Goal: Information Seeking & Learning: Learn about a topic

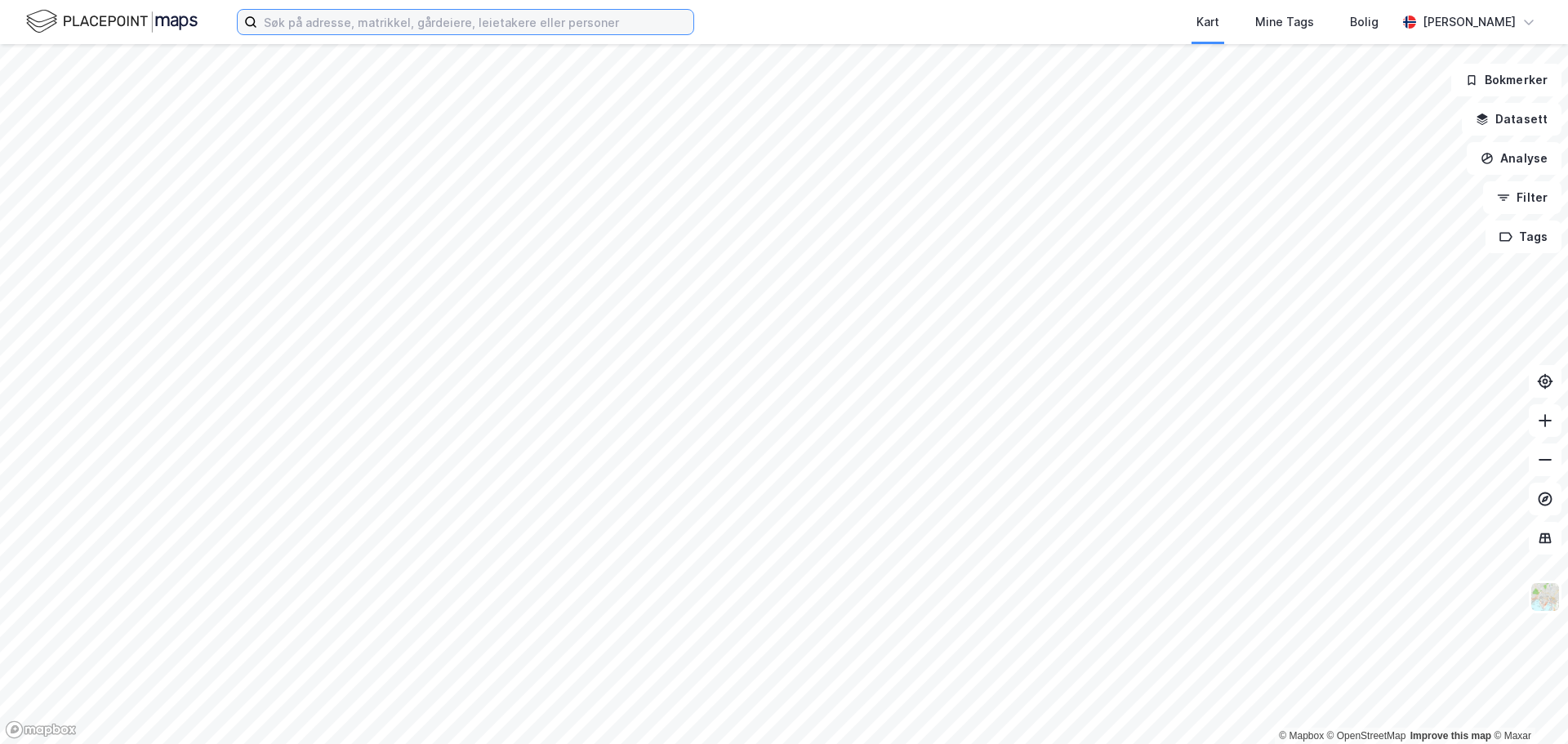
click at [361, 16] on input at bounding box center [475, 22] width 436 height 24
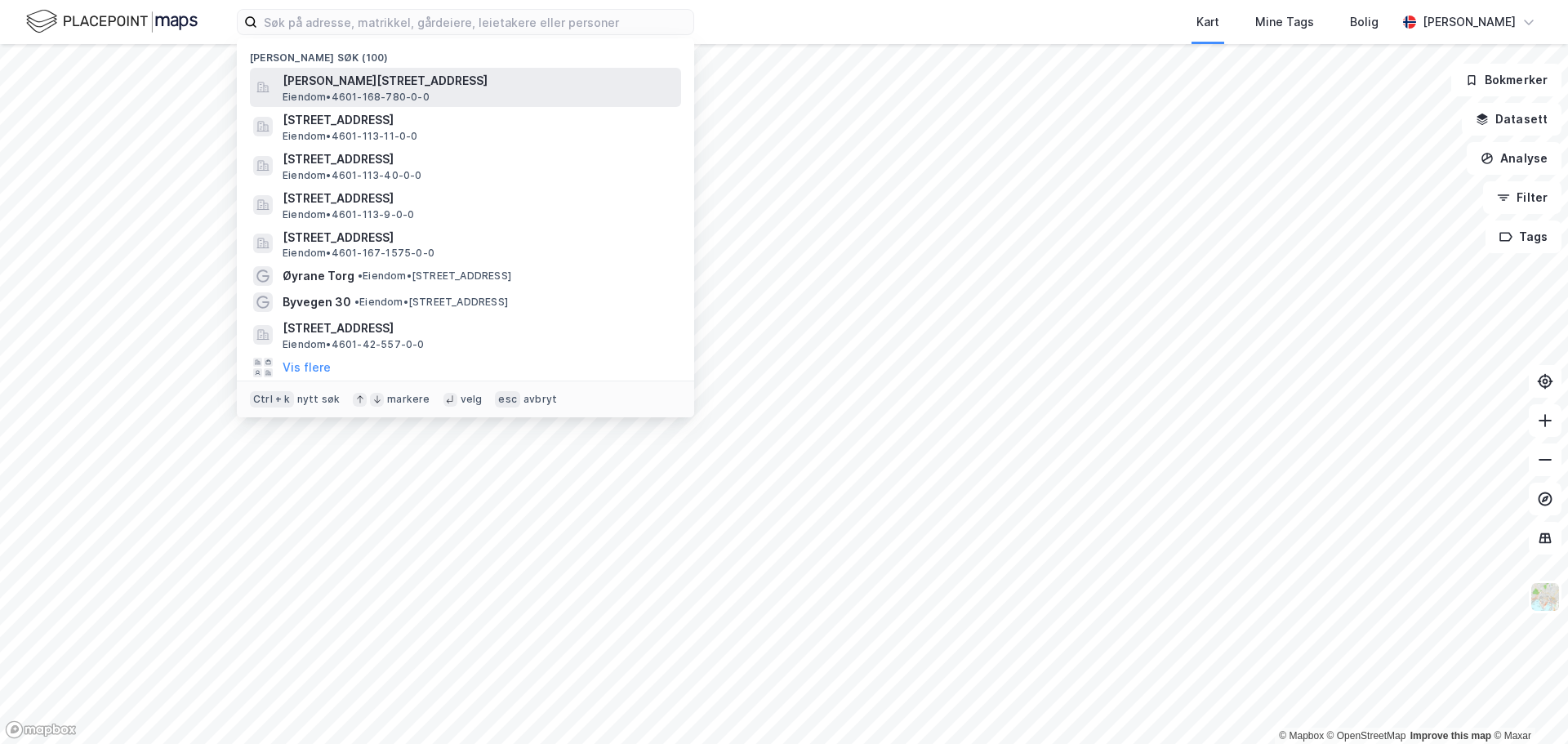
click at [371, 75] on span "[PERSON_NAME][STREET_ADDRESS]" at bounding box center [478, 81] width 392 height 20
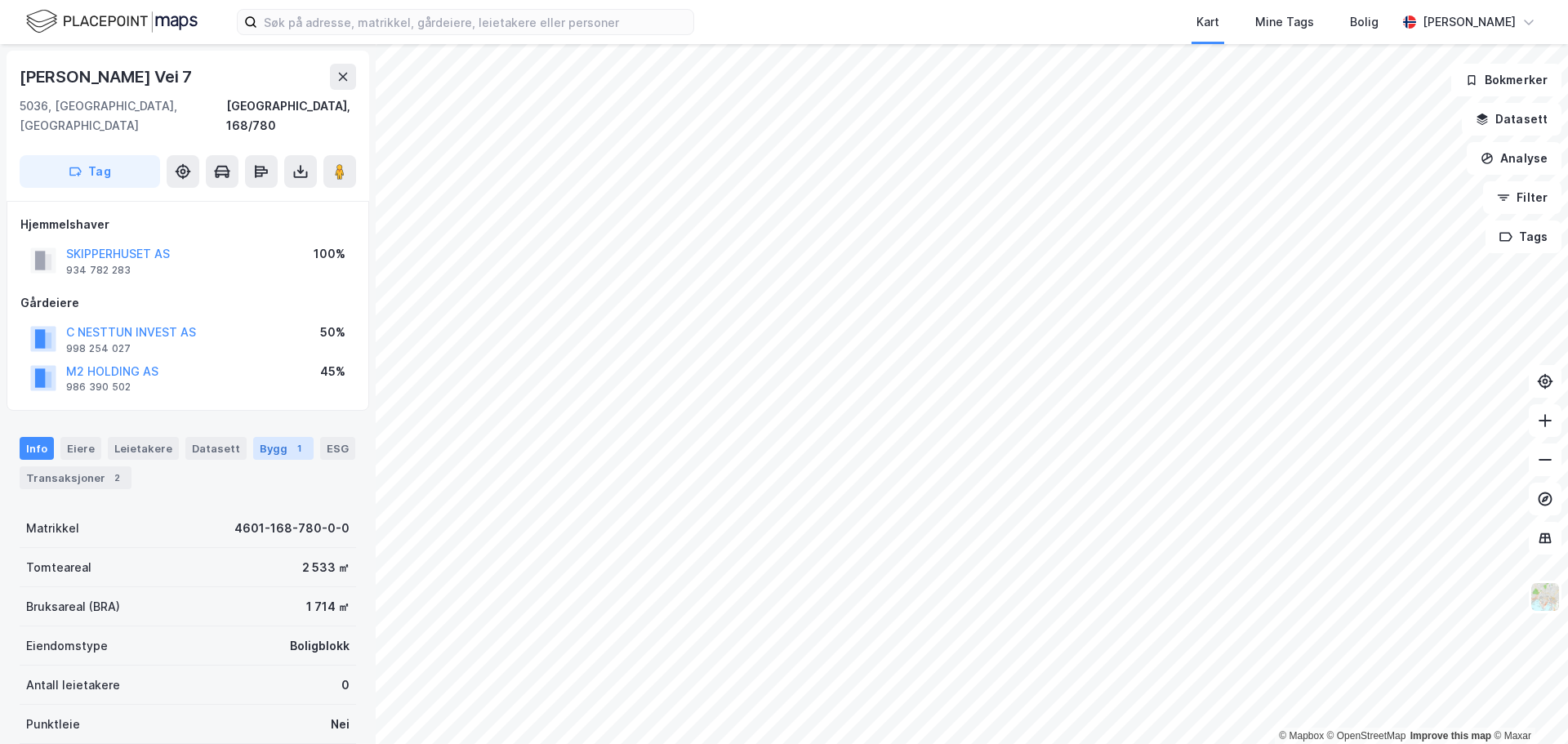
click at [270, 437] on div "Bygg 1" at bounding box center [283, 448] width 61 height 23
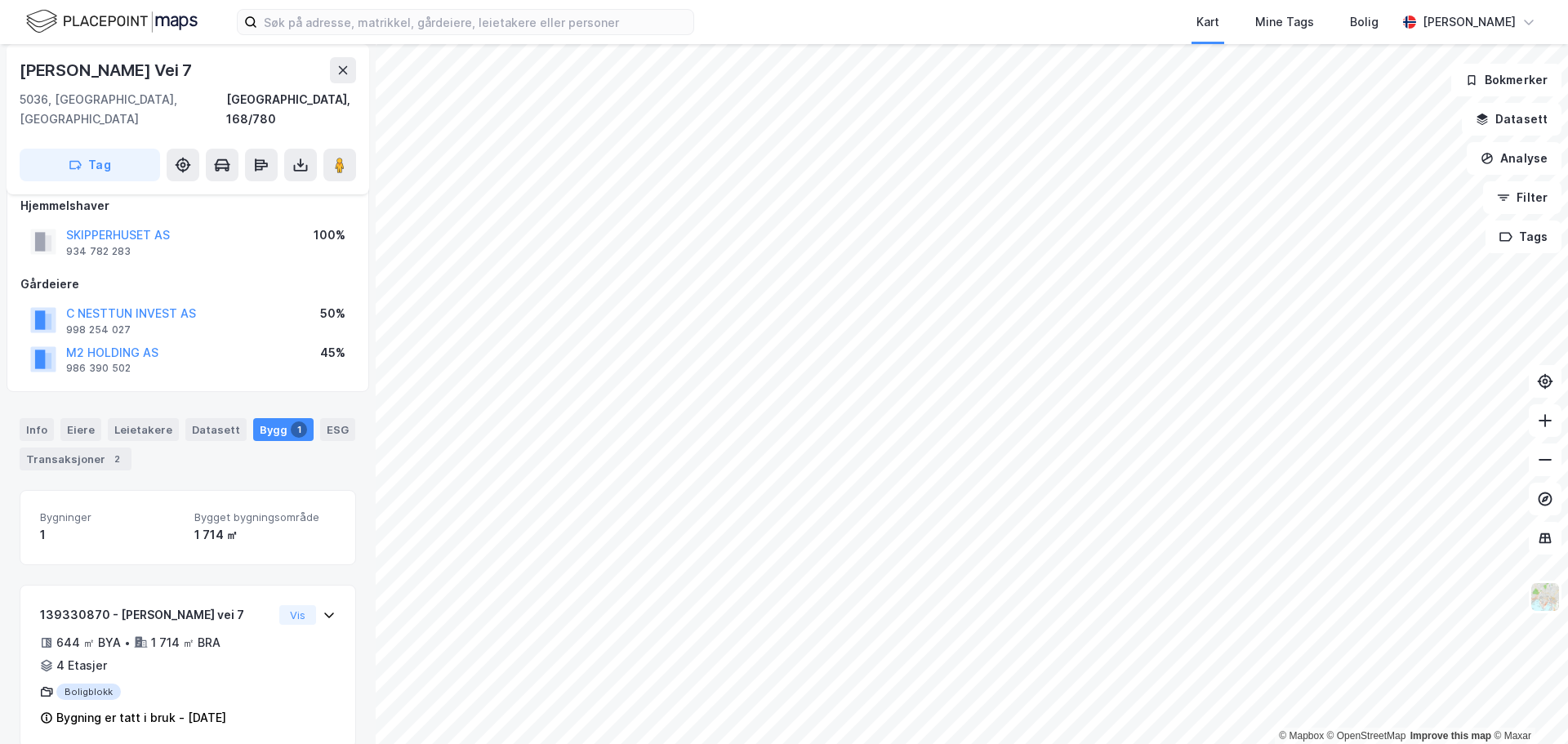
scroll to position [23, 0]
click at [1548, 603] on img at bounding box center [1545, 597] width 31 height 31
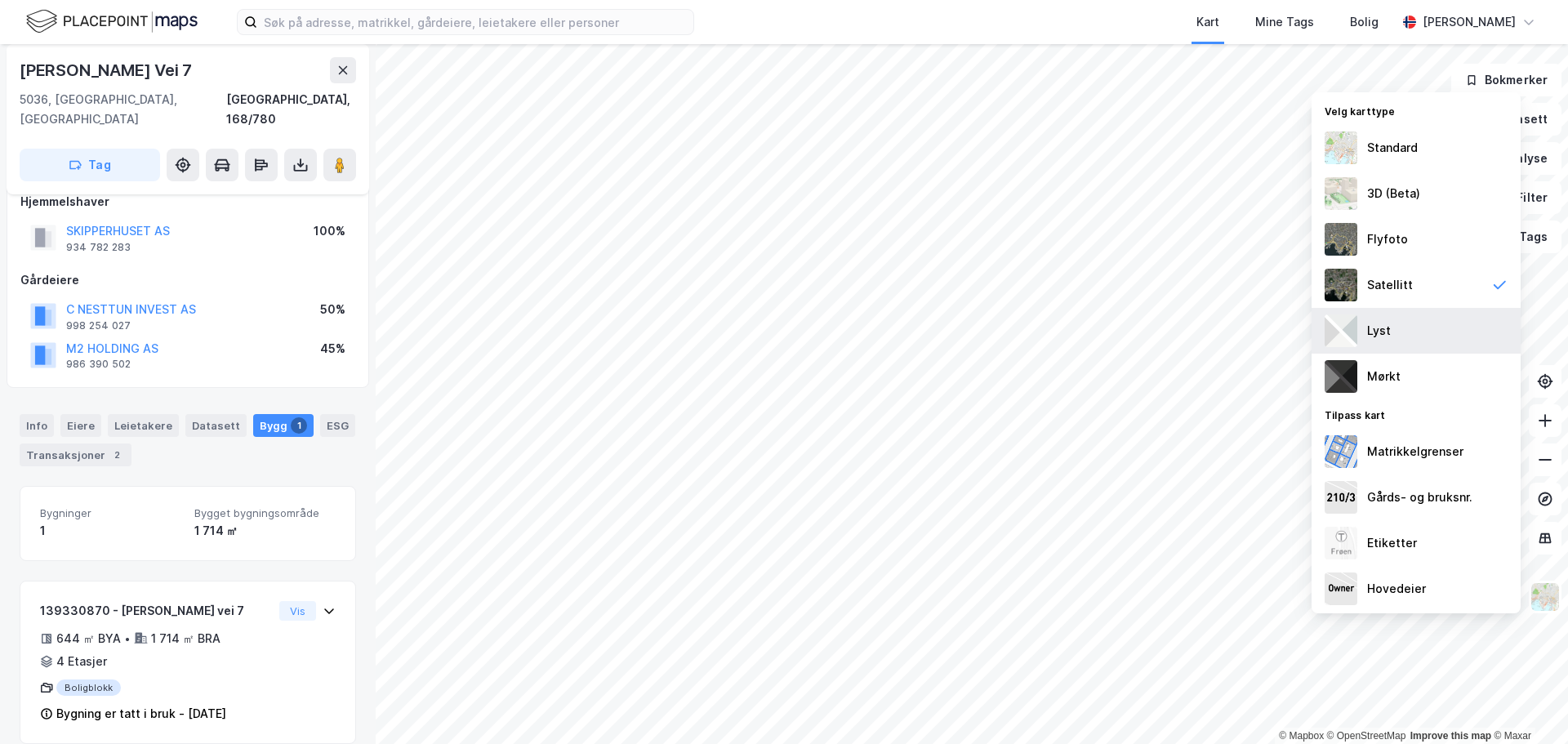
click at [1417, 329] on div "Lyst" at bounding box center [1416, 330] width 209 height 46
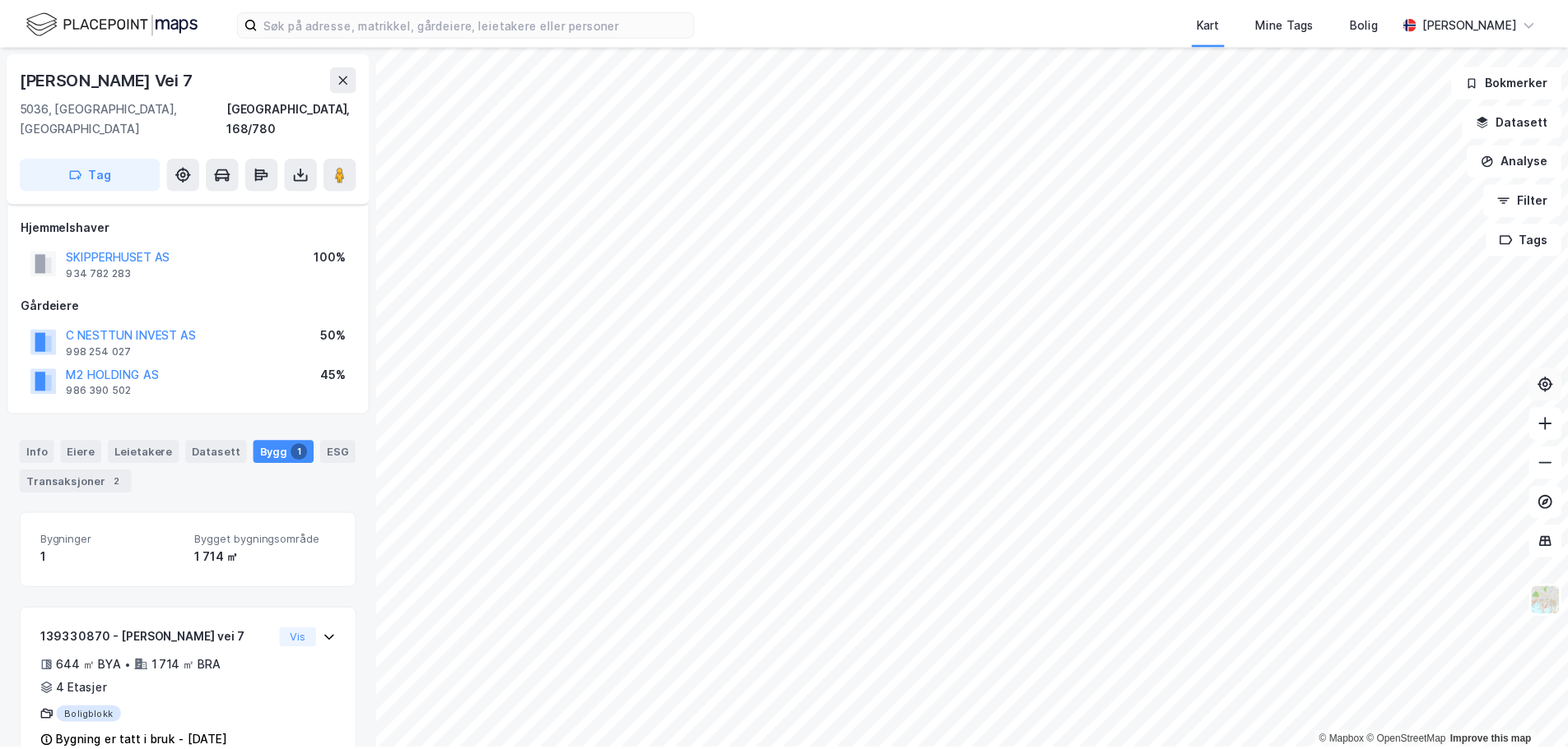
scroll to position [23, 0]
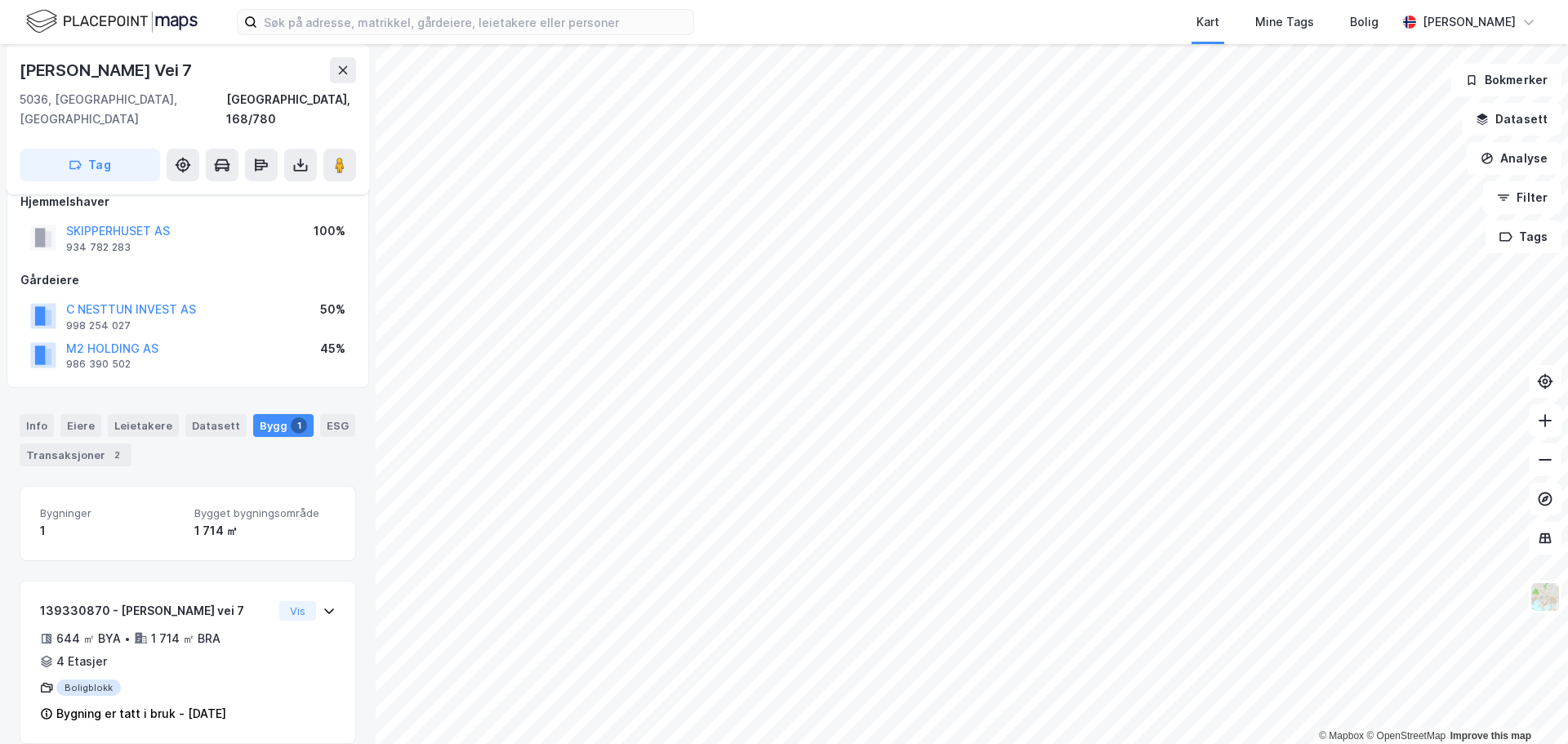
click at [329, 69] on div "[PERSON_NAME] Vei 7" at bounding box center [188, 70] width 336 height 26
click at [335, 67] on button at bounding box center [343, 70] width 26 height 26
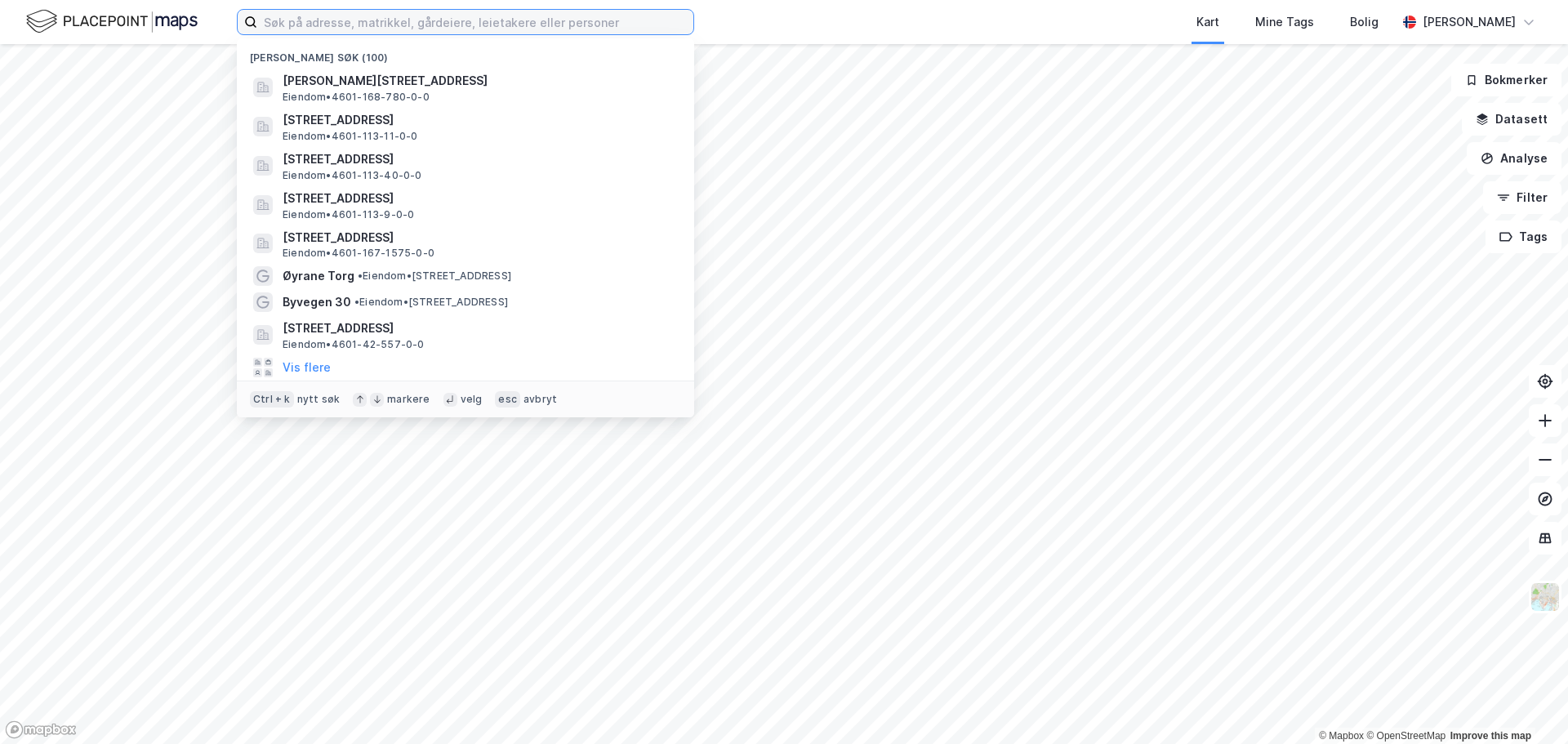
click at [491, 17] on input at bounding box center [475, 22] width 436 height 24
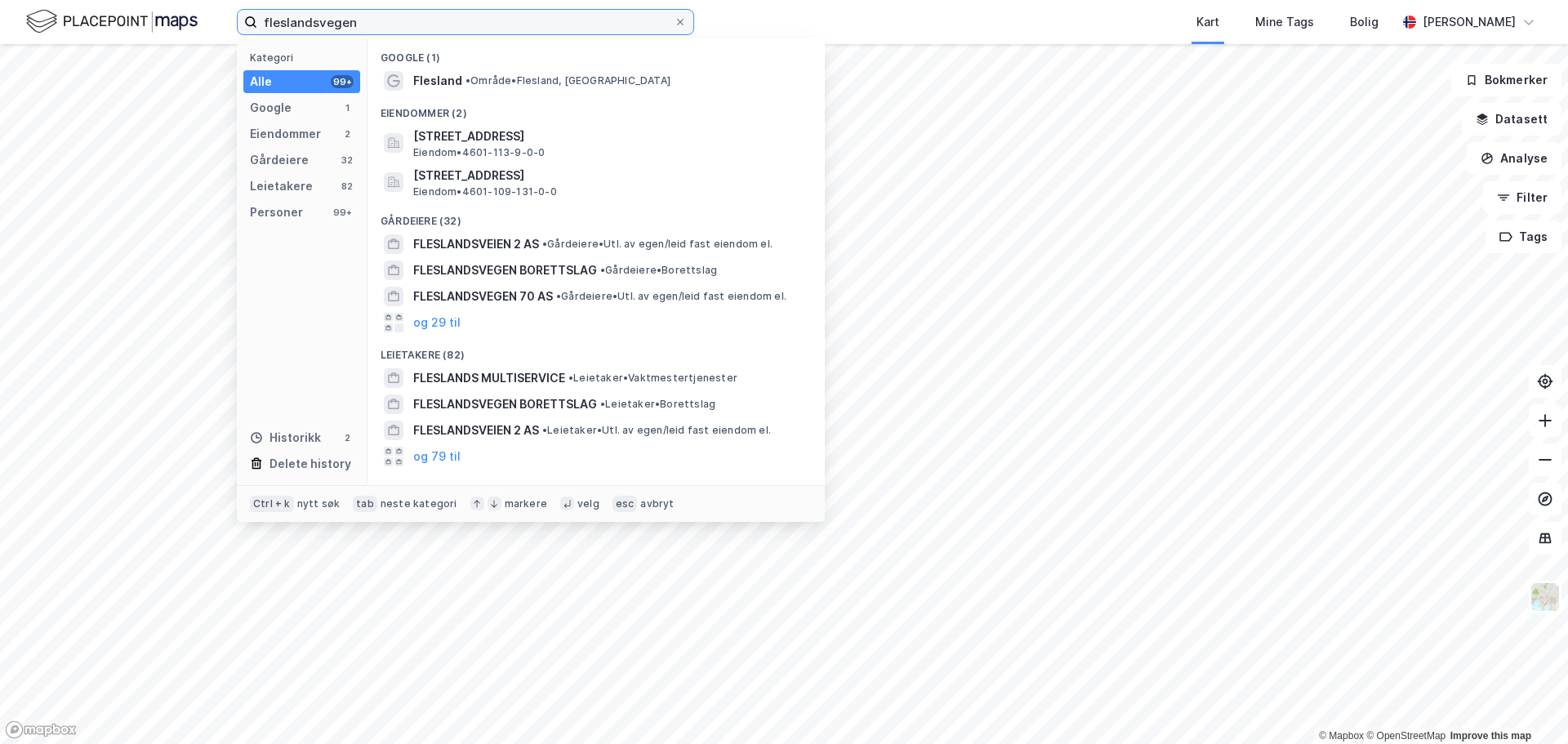
type input "fleslandsvegen 2"
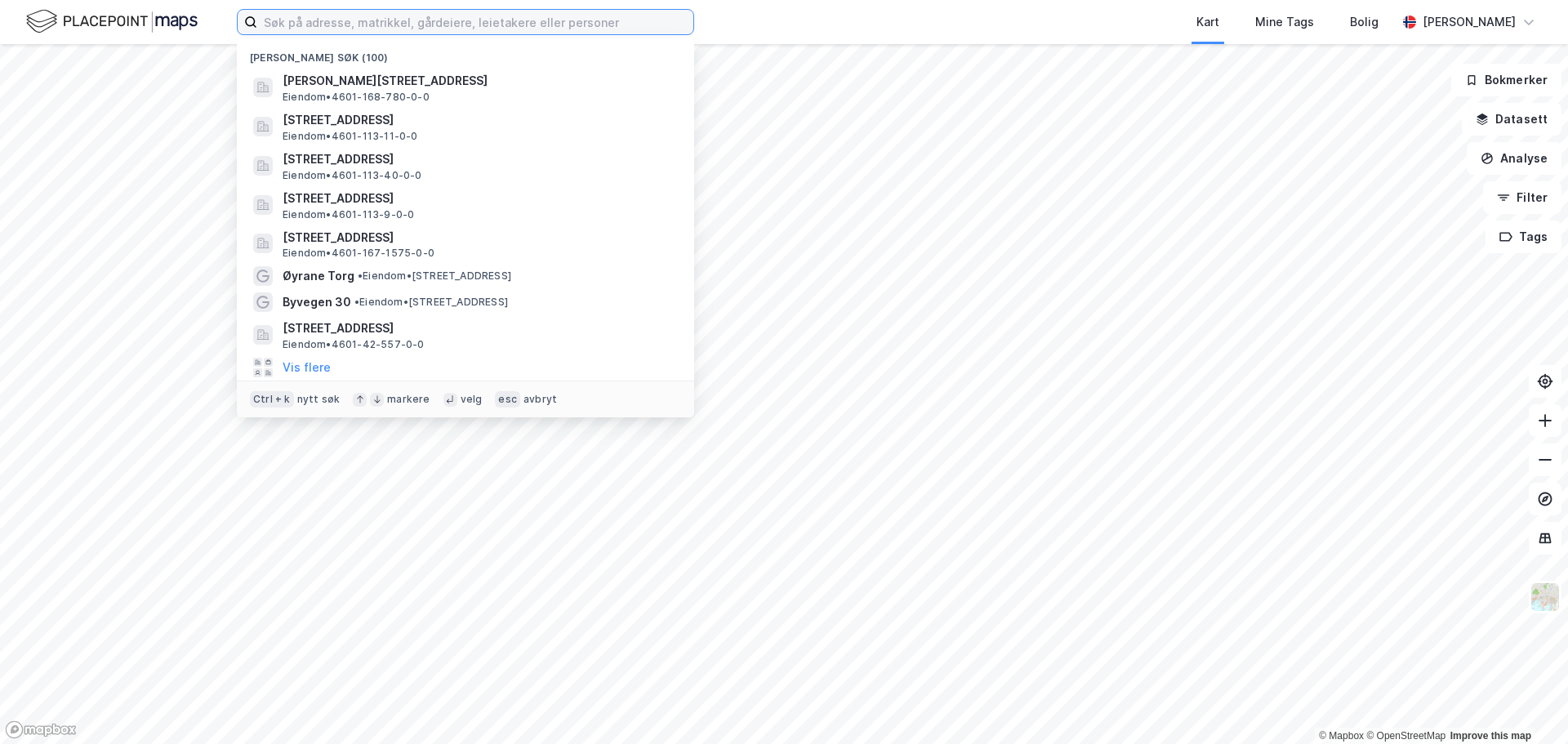
click at [546, 24] on input at bounding box center [475, 22] width 436 height 24
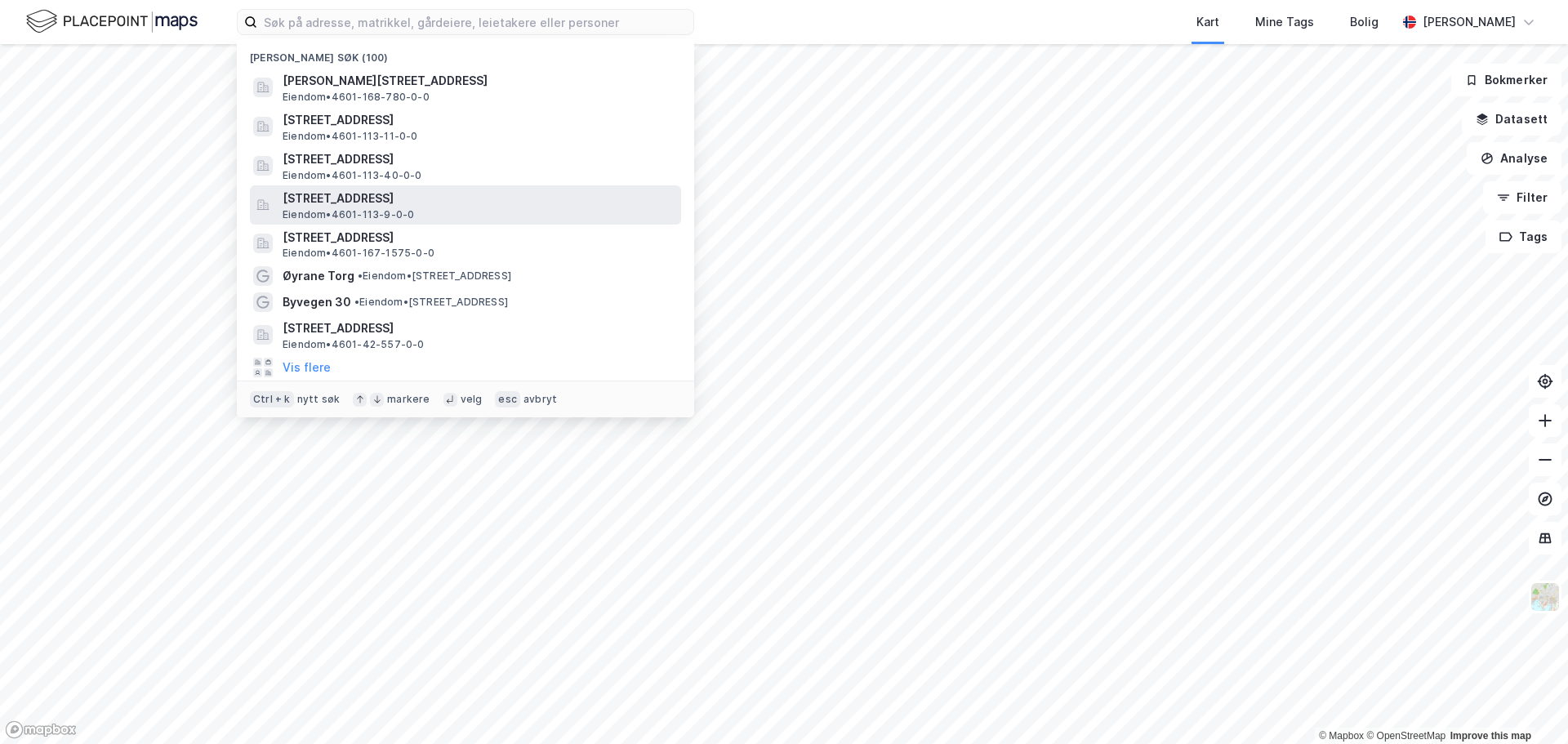
click at [472, 197] on span "[STREET_ADDRESS]" at bounding box center [478, 198] width 392 height 20
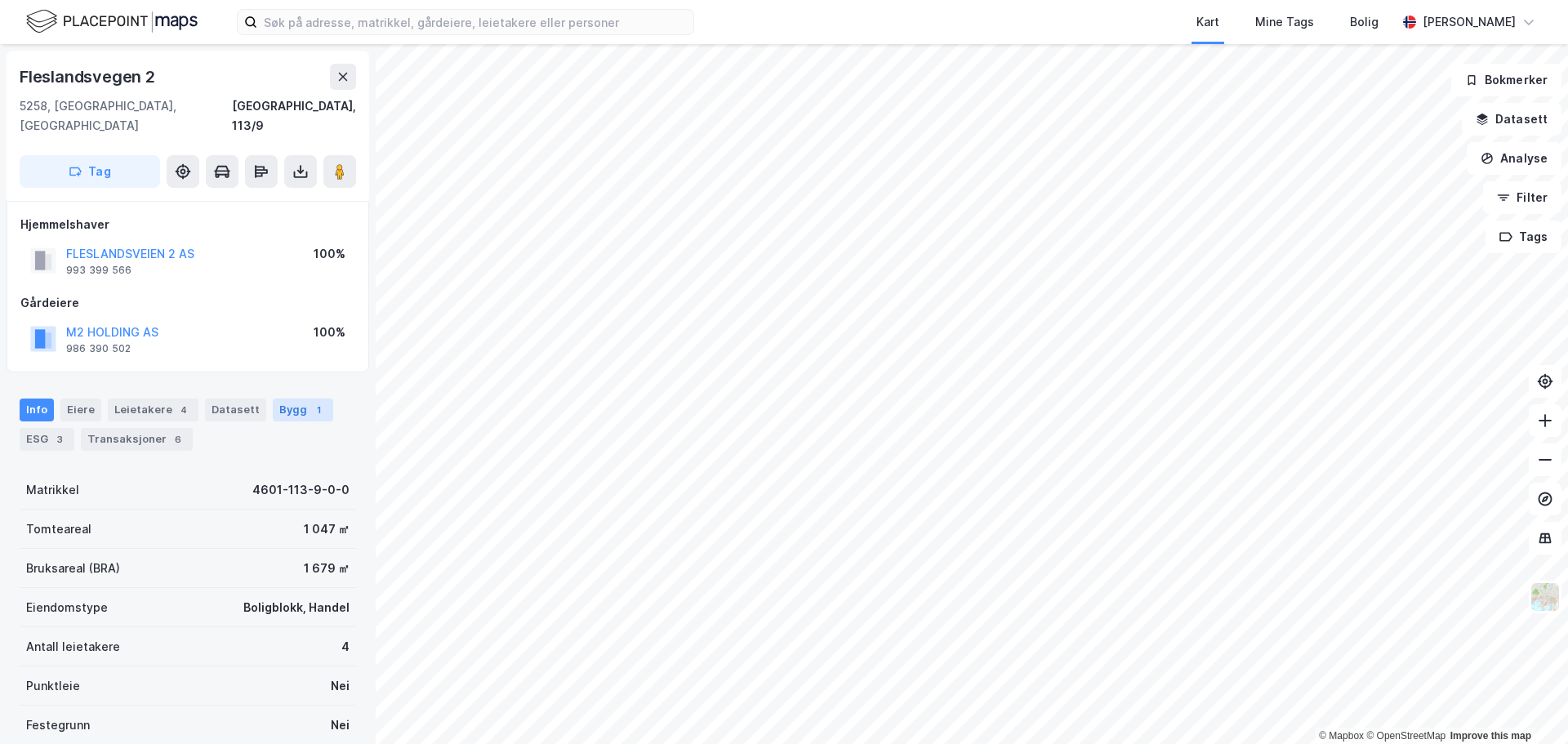
click at [293, 399] on div "Bygg 1" at bounding box center [303, 410] width 61 height 23
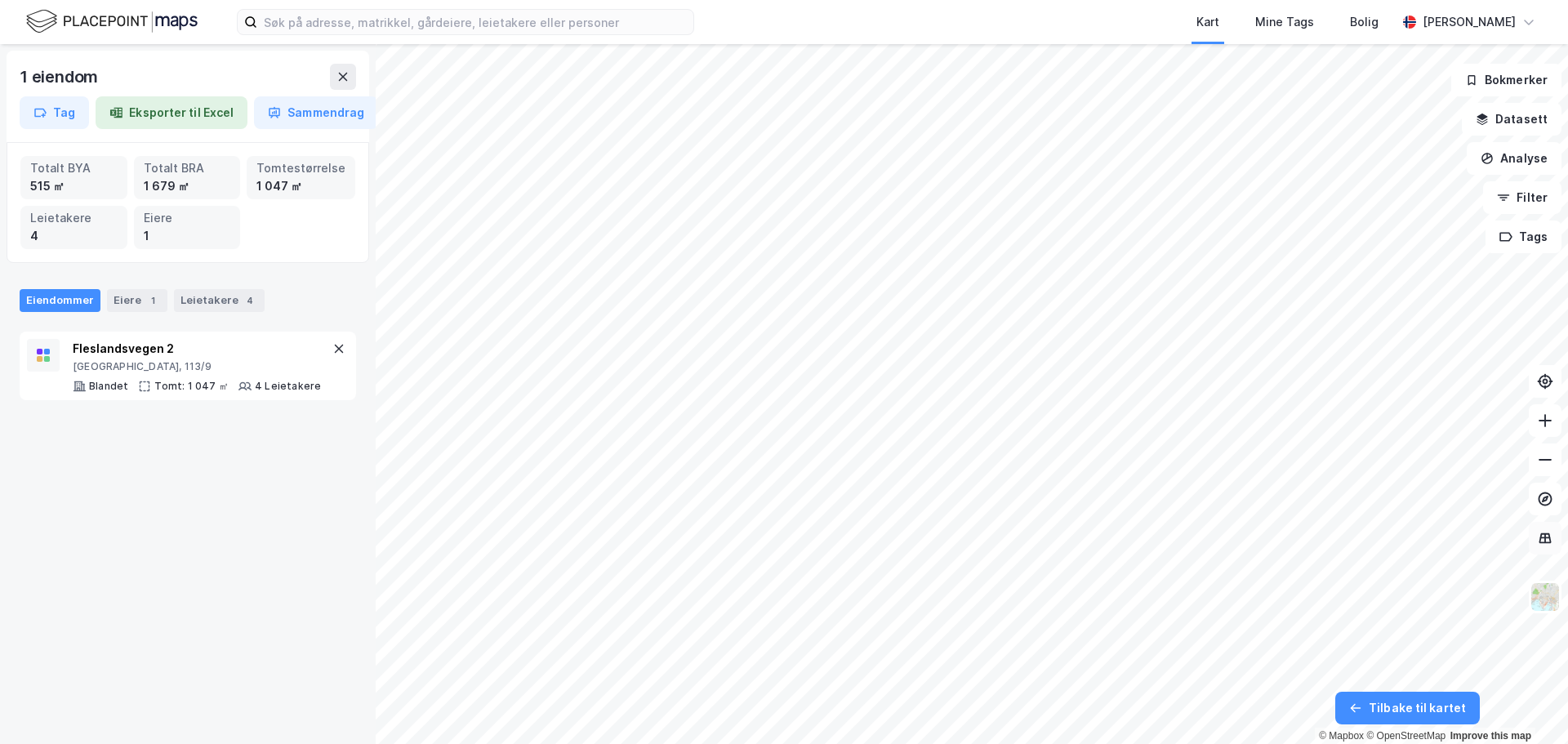
click at [1542, 537] on icon at bounding box center [1545, 538] width 10 height 2
click at [1545, 539] on icon at bounding box center [1545, 538] width 17 height 17
click at [1544, 598] on img at bounding box center [1545, 597] width 31 height 31
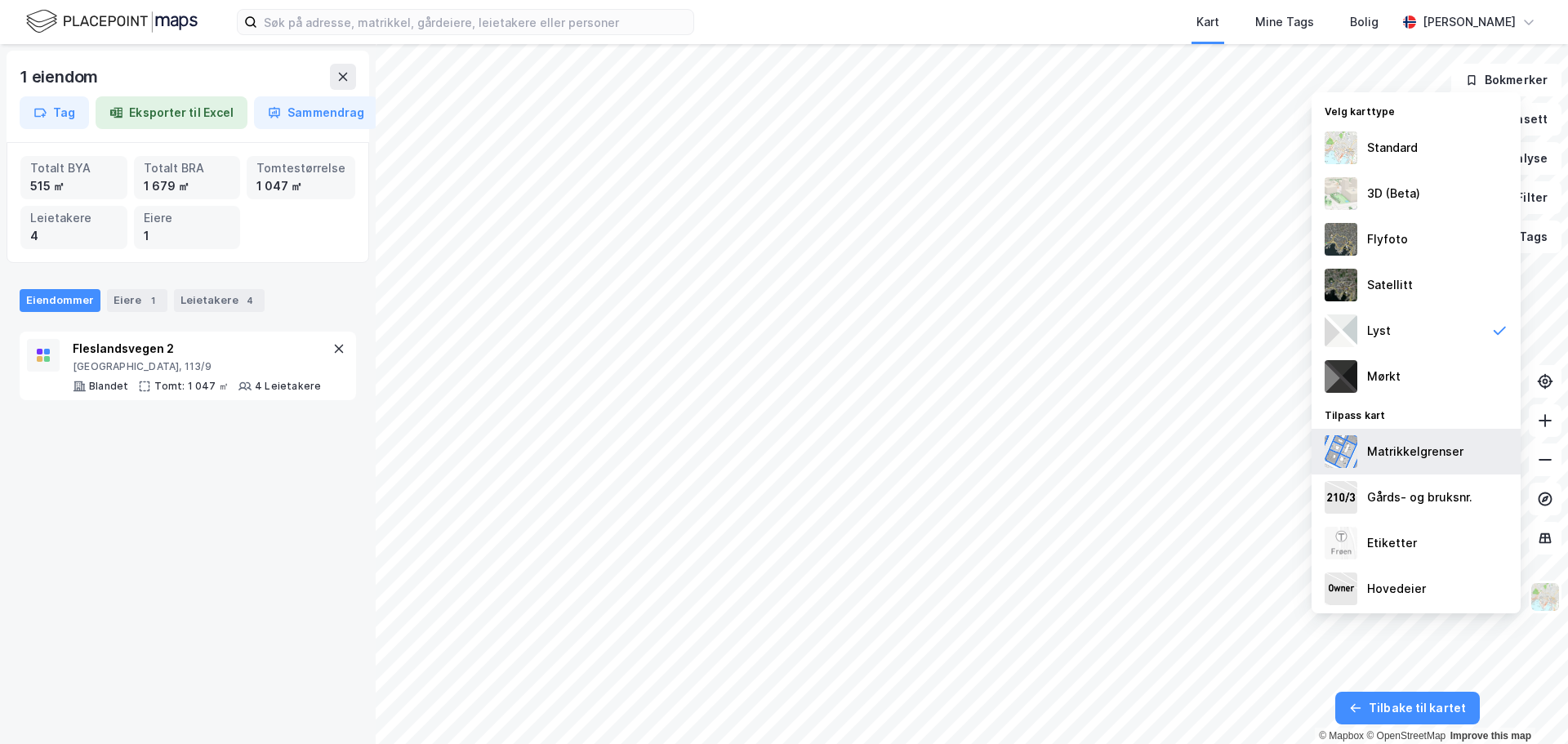
click at [1427, 456] on div "Matrikkelgrenser" at bounding box center [1415, 452] width 96 height 20
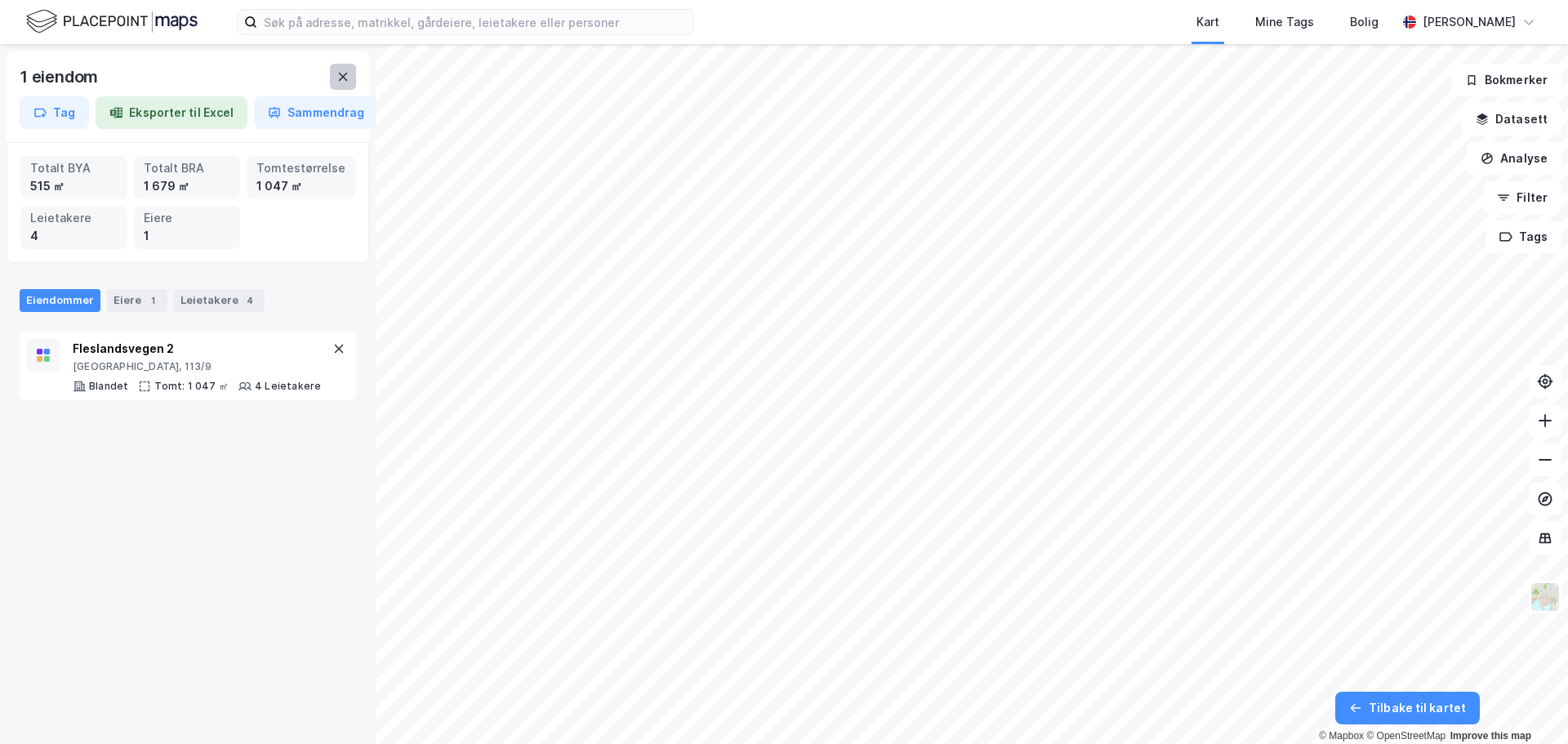
click at [332, 74] on button at bounding box center [343, 76] width 26 height 26
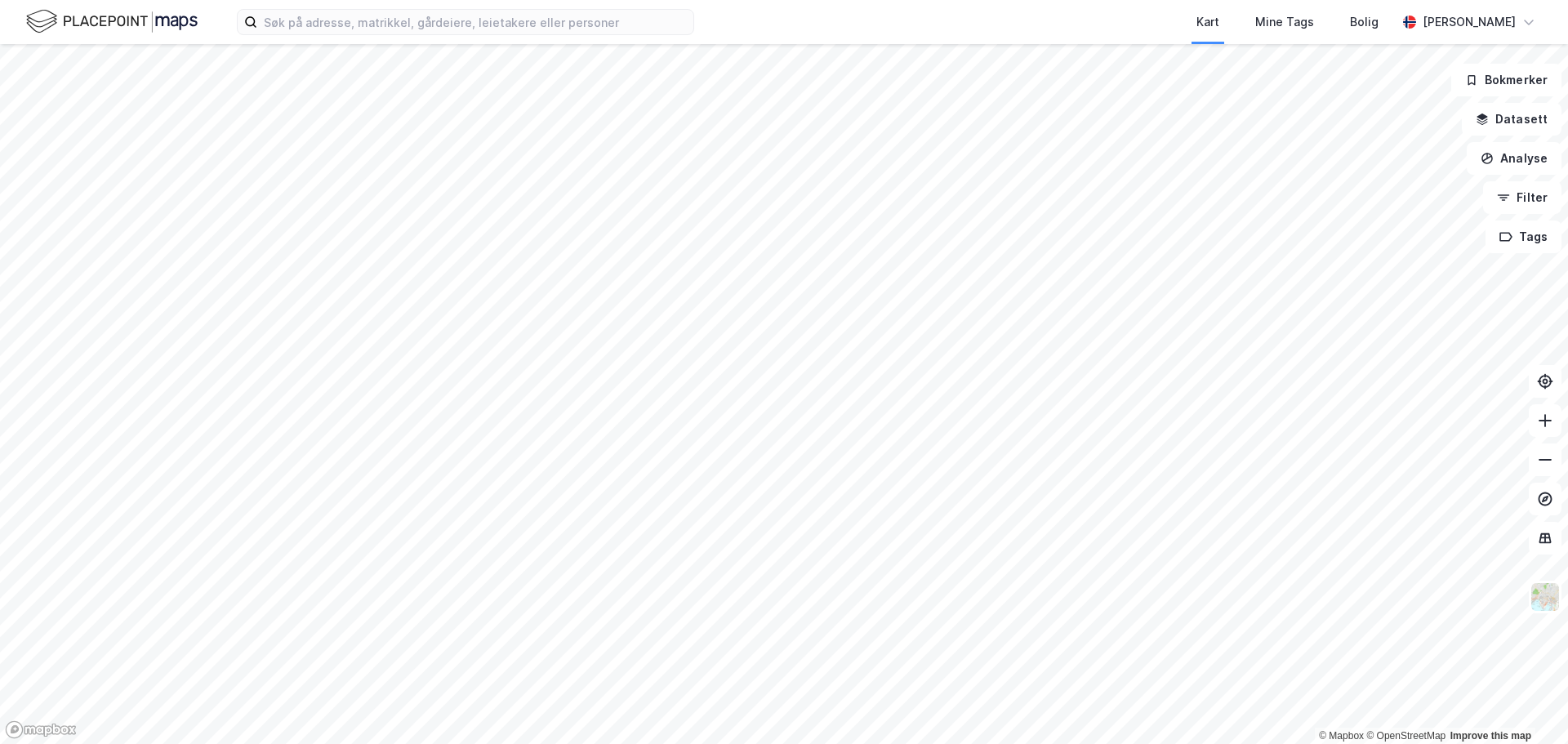
click at [335, 35] on div "Kart Mine Tags Bolig [PERSON_NAME]" at bounding box center [784, 22] width 1568 height 44
click at [339, 30] on input at bounding box center [475, 22] width 436 height 24
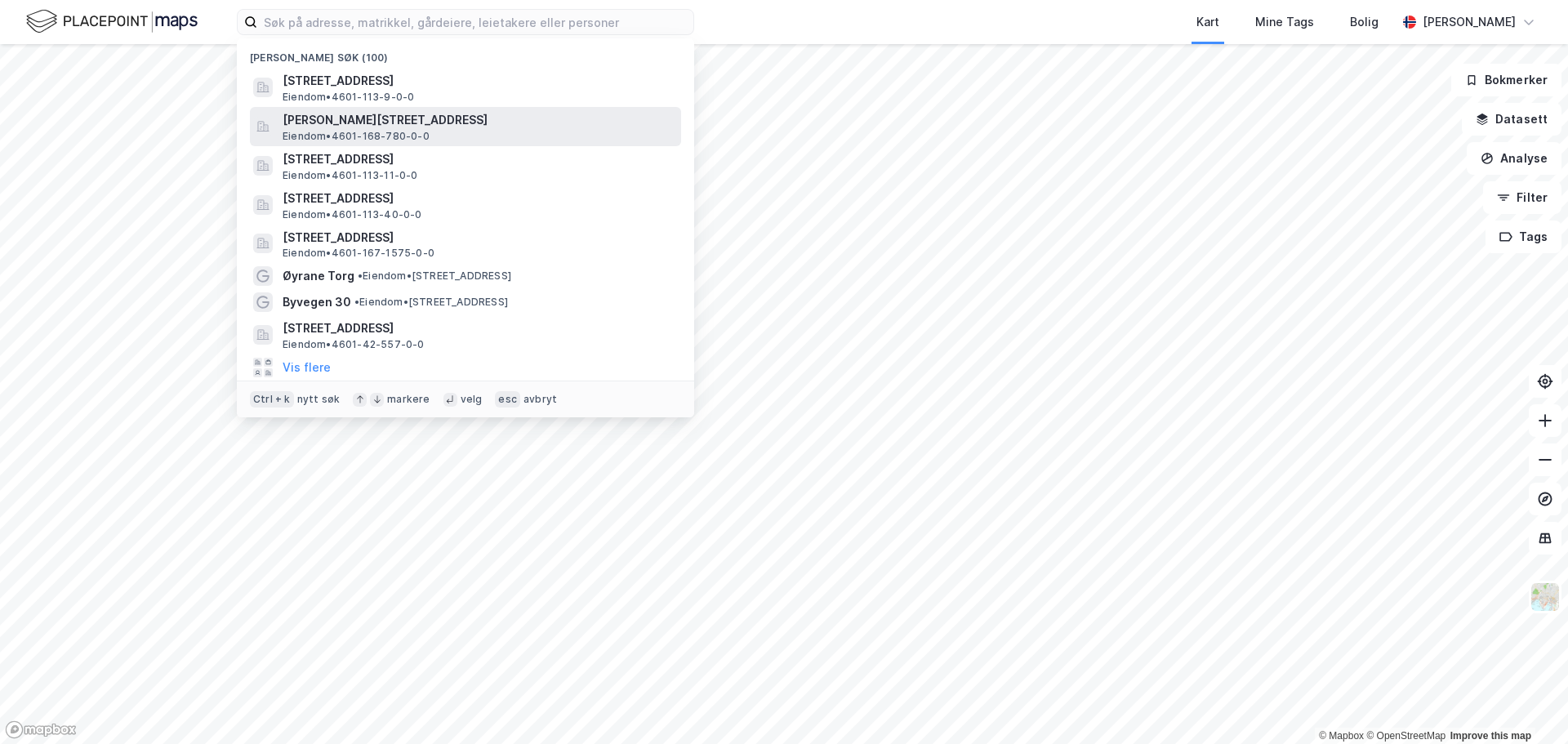
click at [321, 124] on span "[PERSON_NAME][STREET_ADDRESS]" at bounding box center [478, 120] width 392 height 20
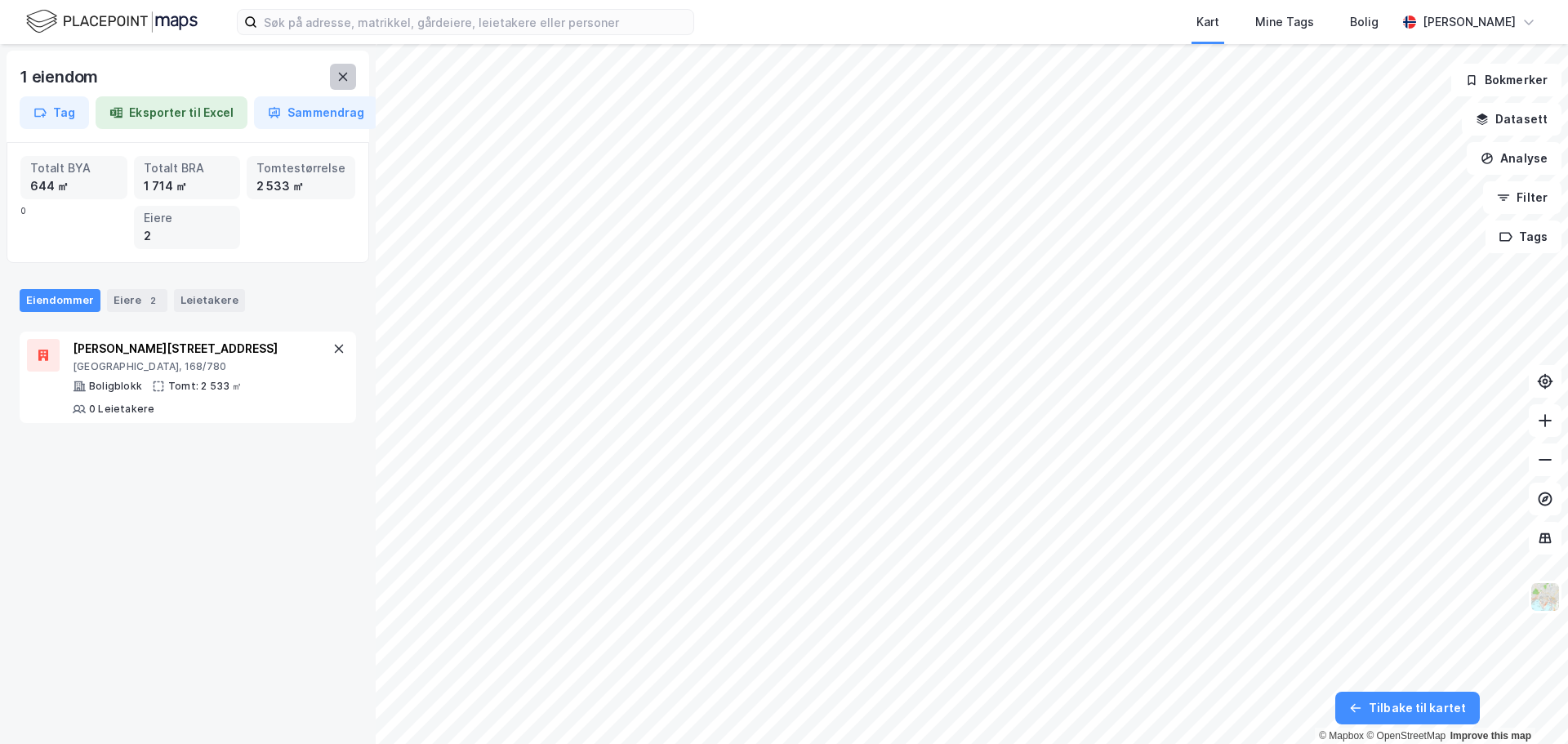
click at [349, 72] on button at bounding box center [343, 76] width 26 height 26
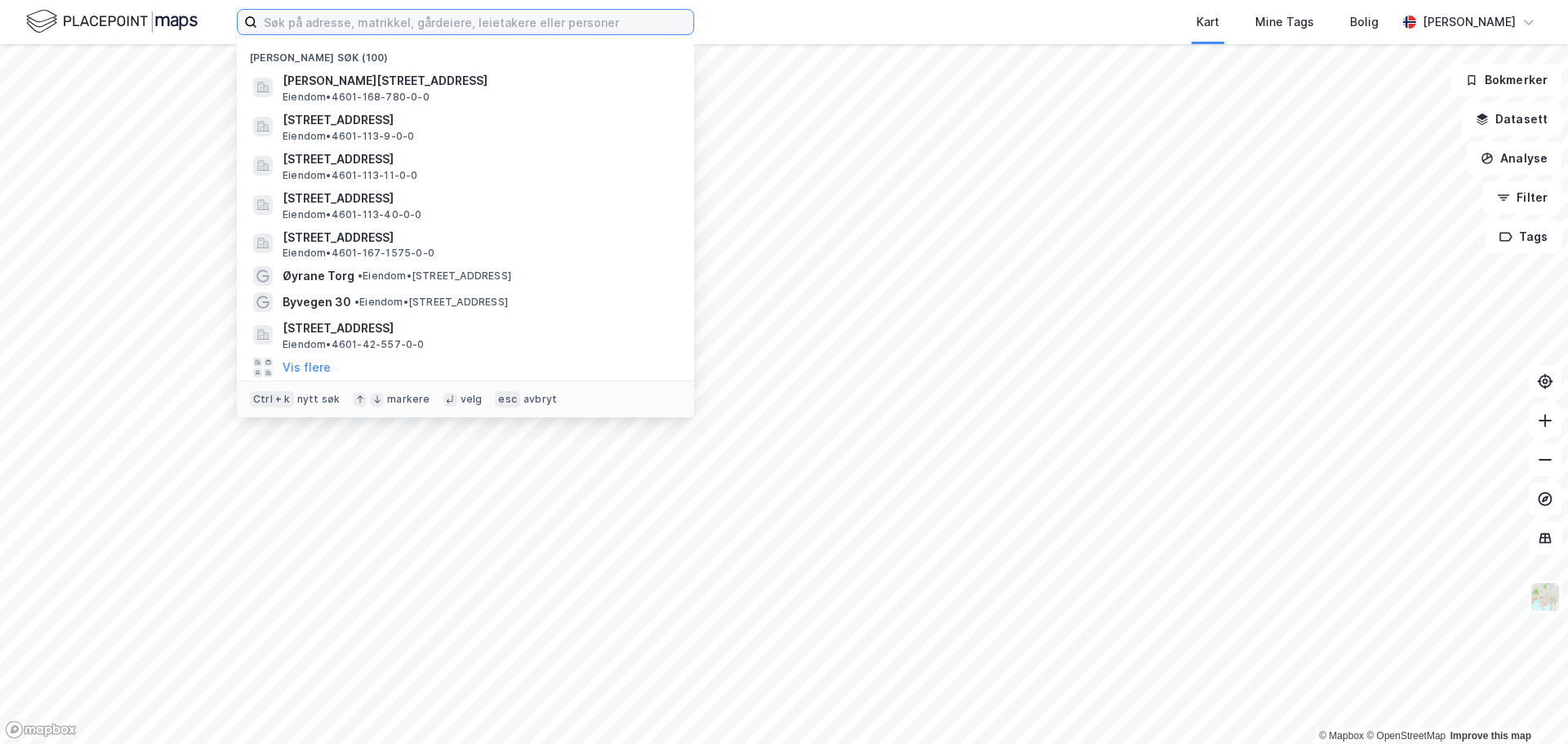
click at [358, 20] on input at bounding box center [475, 22] width 436 height 24
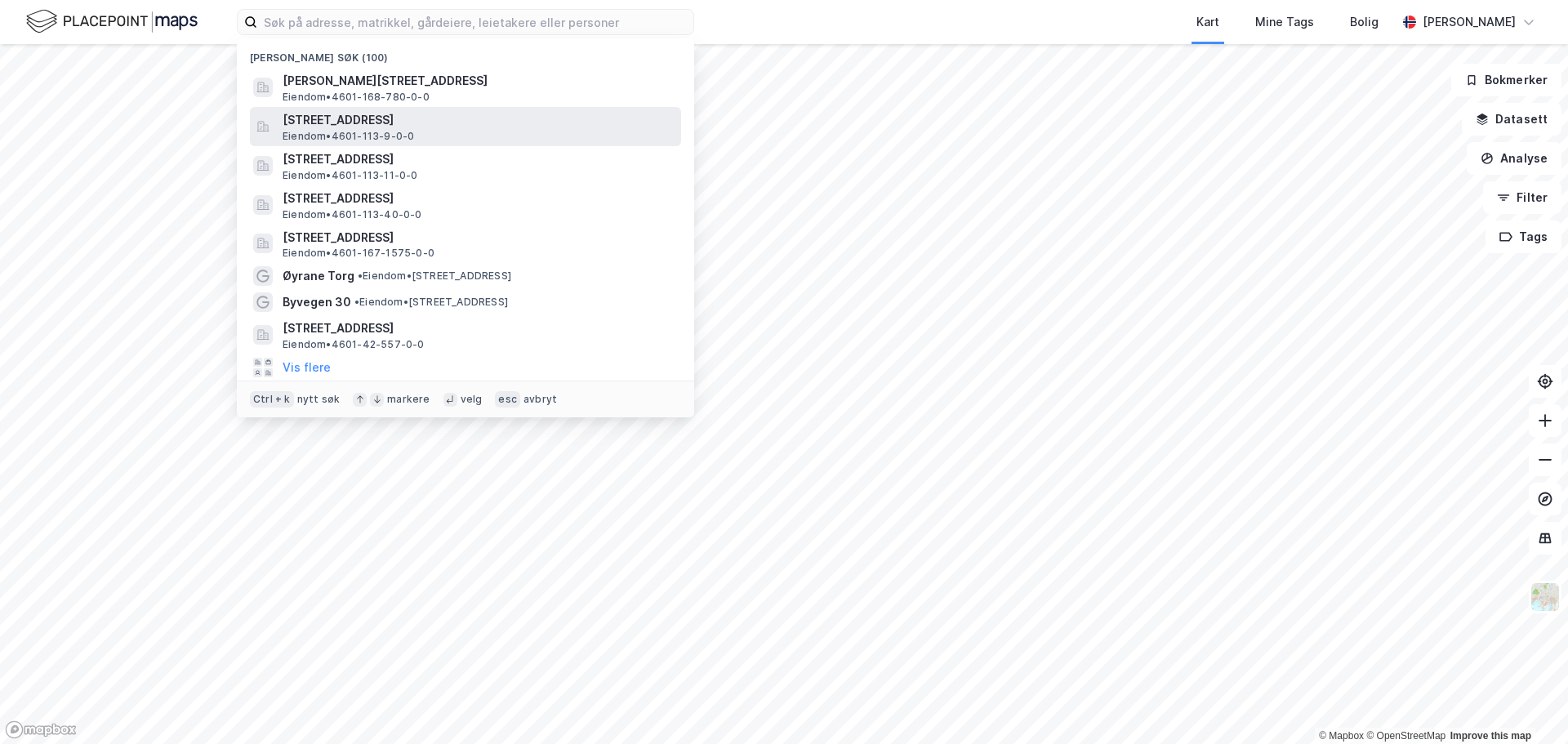
click at [367, 130] on span "Eiendom • 4601-113-9-0-0" at bounding box center [347, 136] width 131 height 13
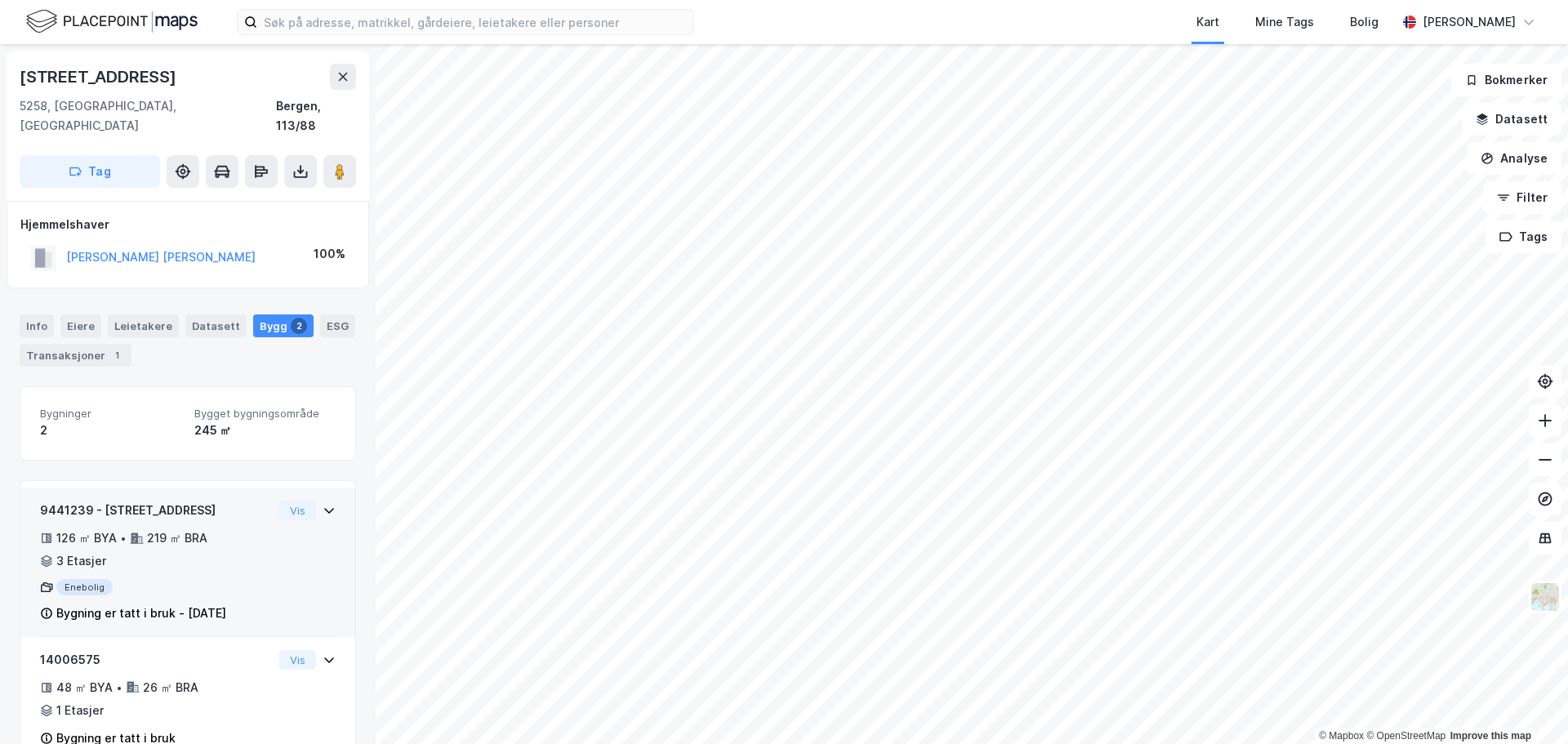
scroll to position [24, 0]
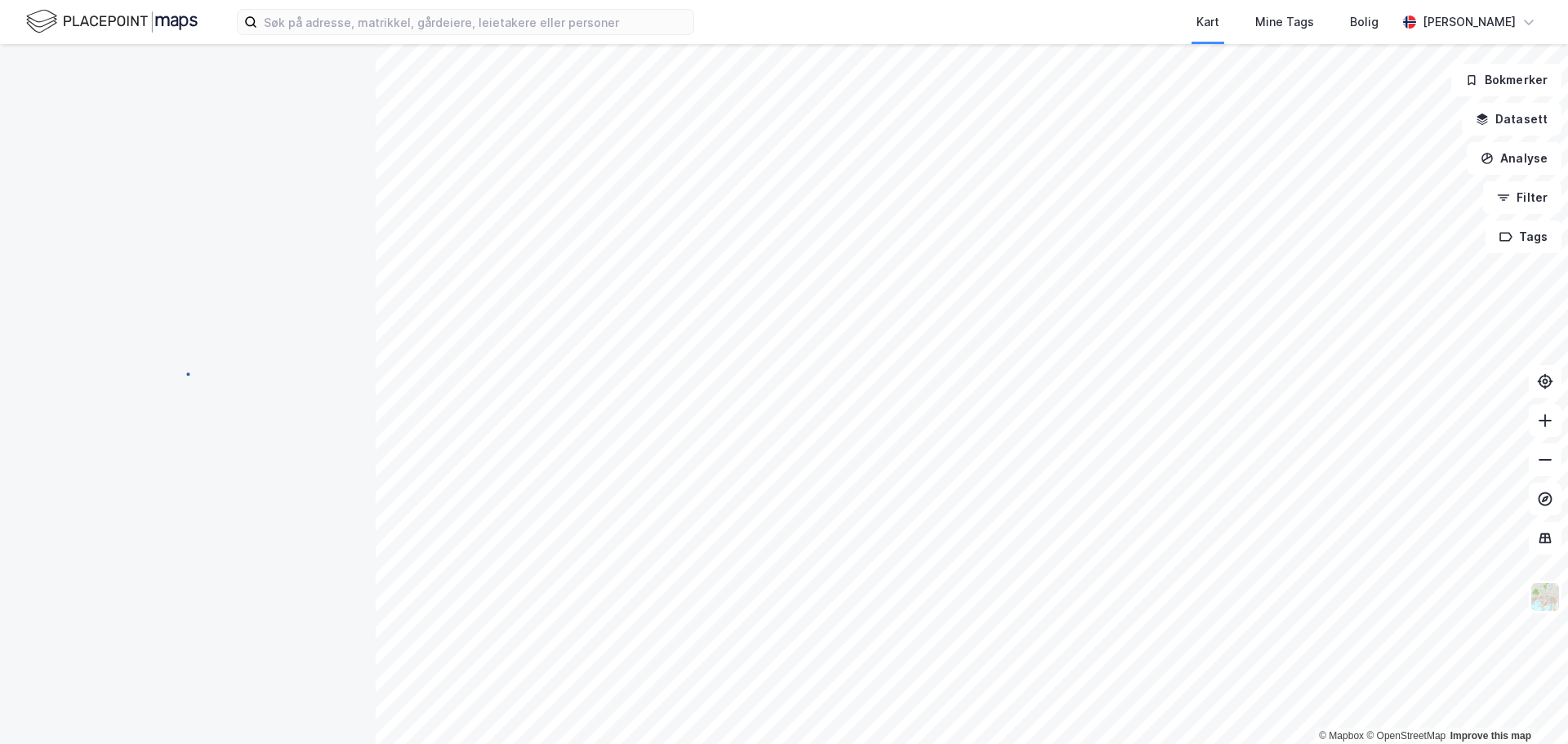
scroll to position [24, 0]
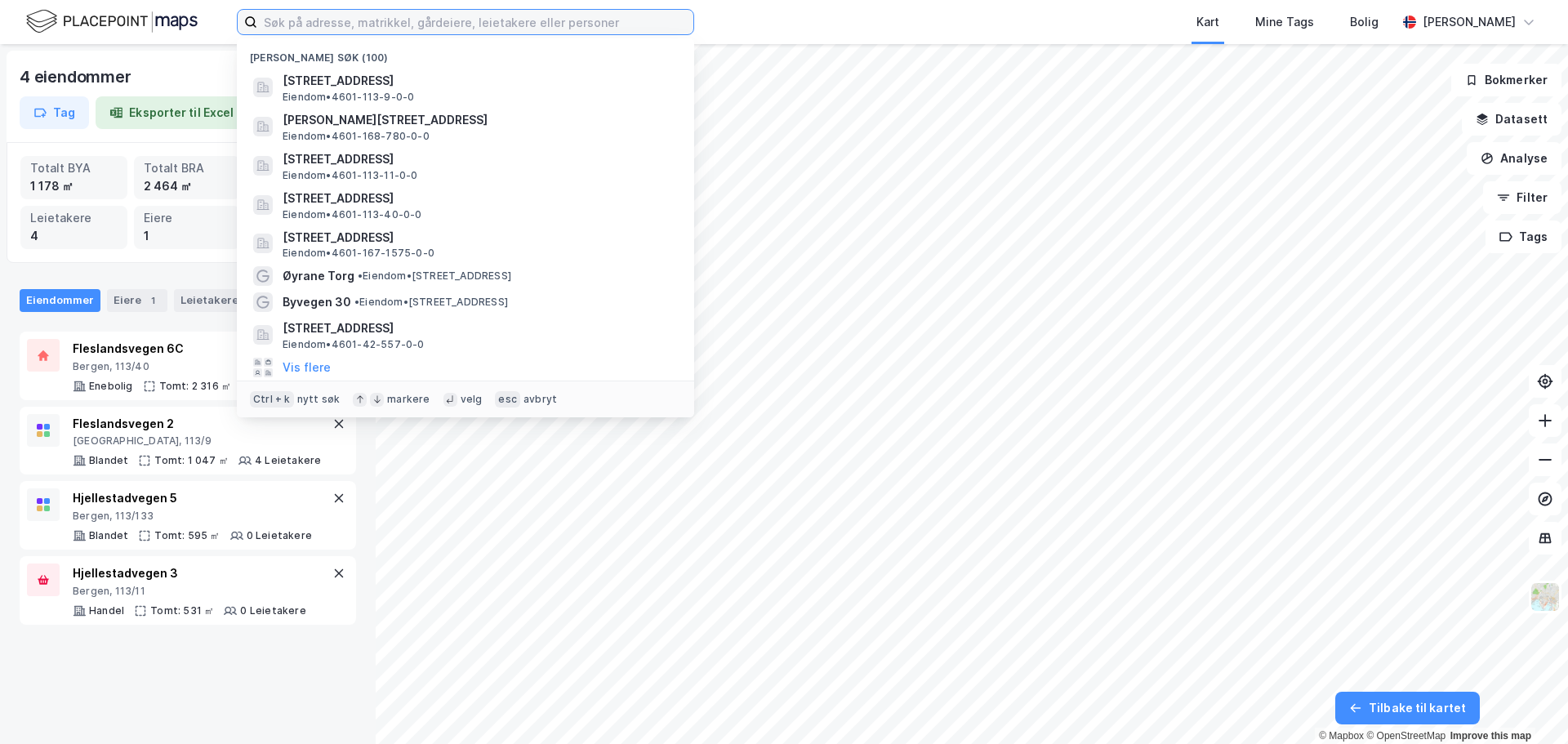
click at [462, 21] on input at bounding box center [475, 22] width 436 height 24
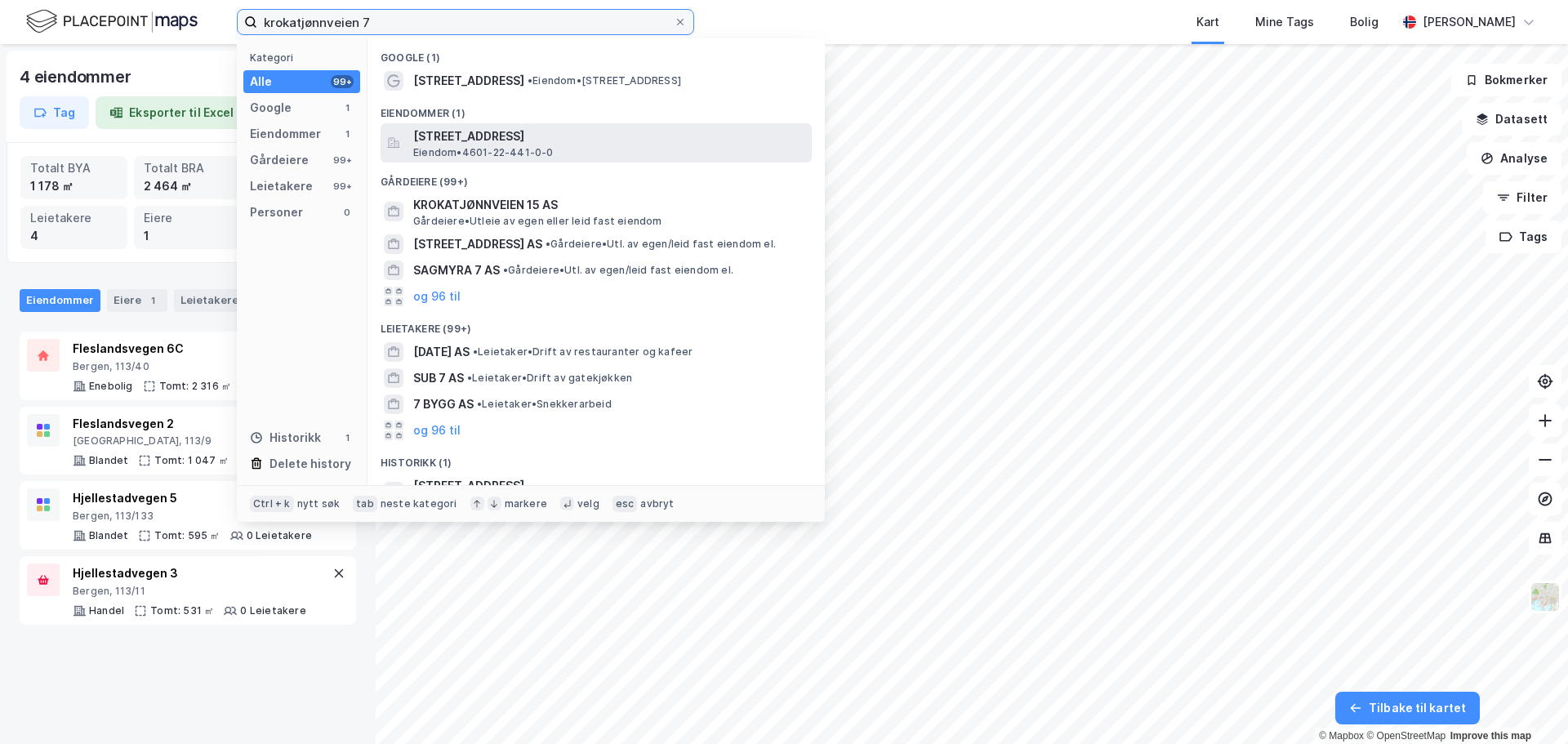
type input "krokatjønnveien 7"
click at [511, 141] on span "[STREET_ADDRESS]" at bounding box center [609, 136] width 392 height 20
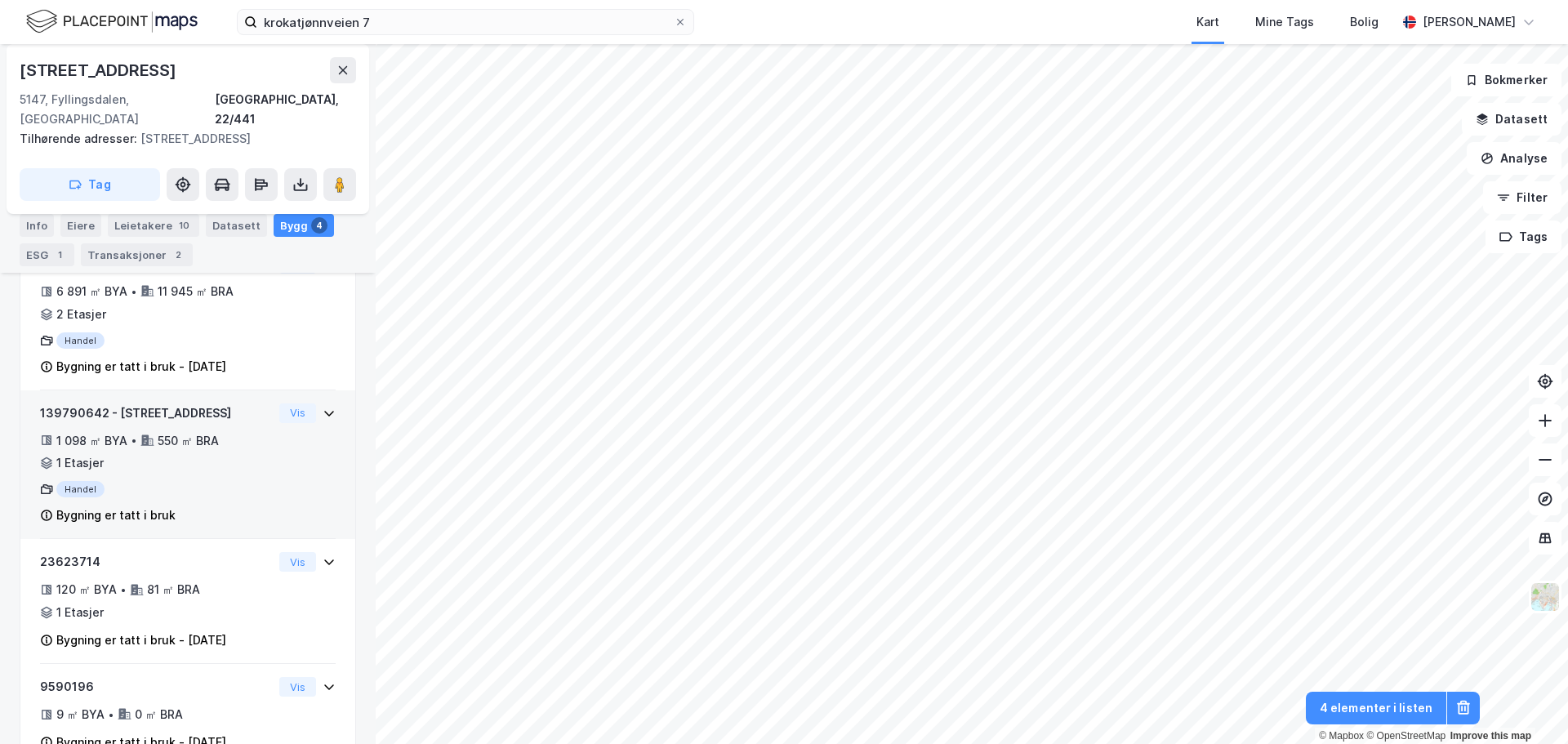
scroll to position [379, 0]
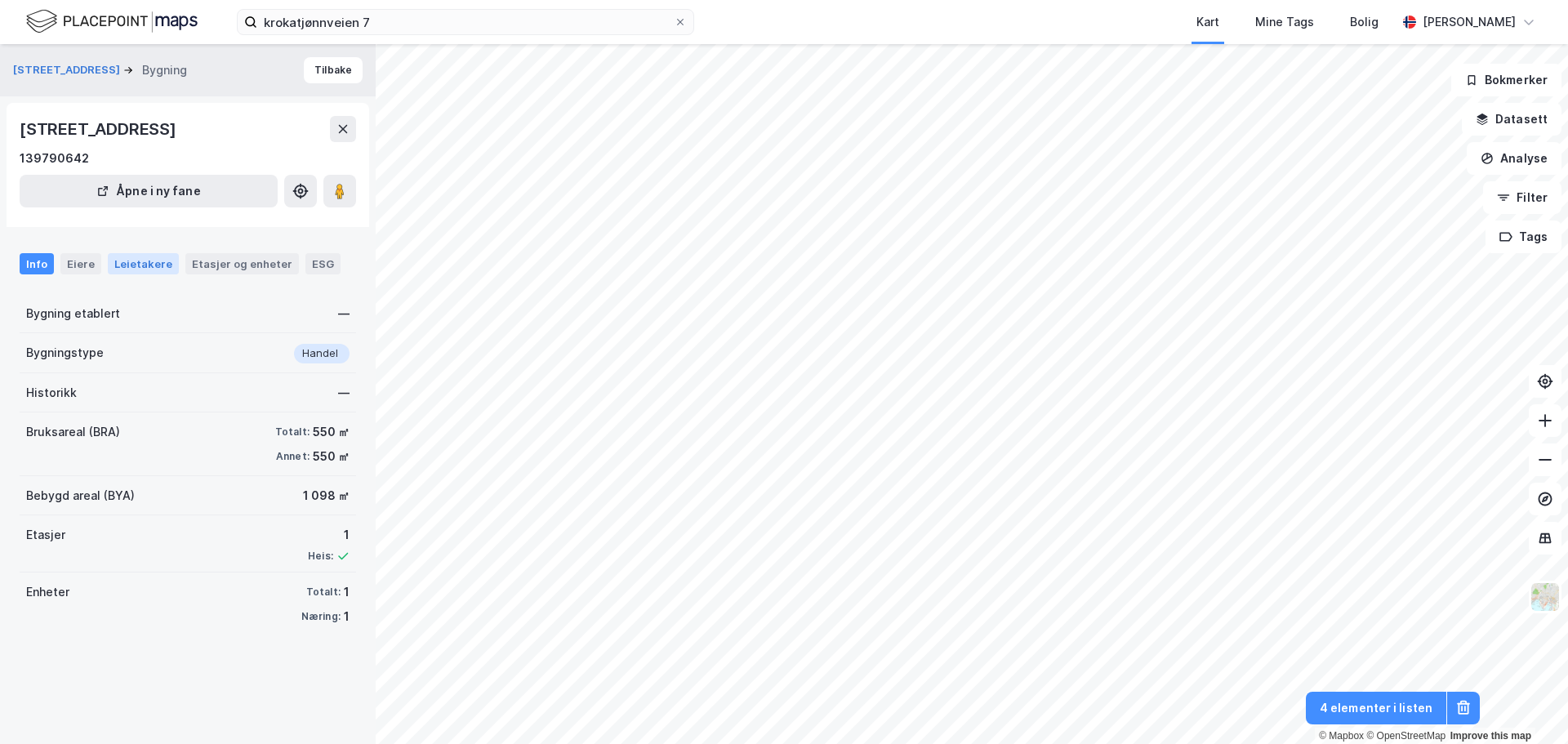
click at [109, 260] on div "Leietakere" at bounding box center [143, 263] width 71 height 21
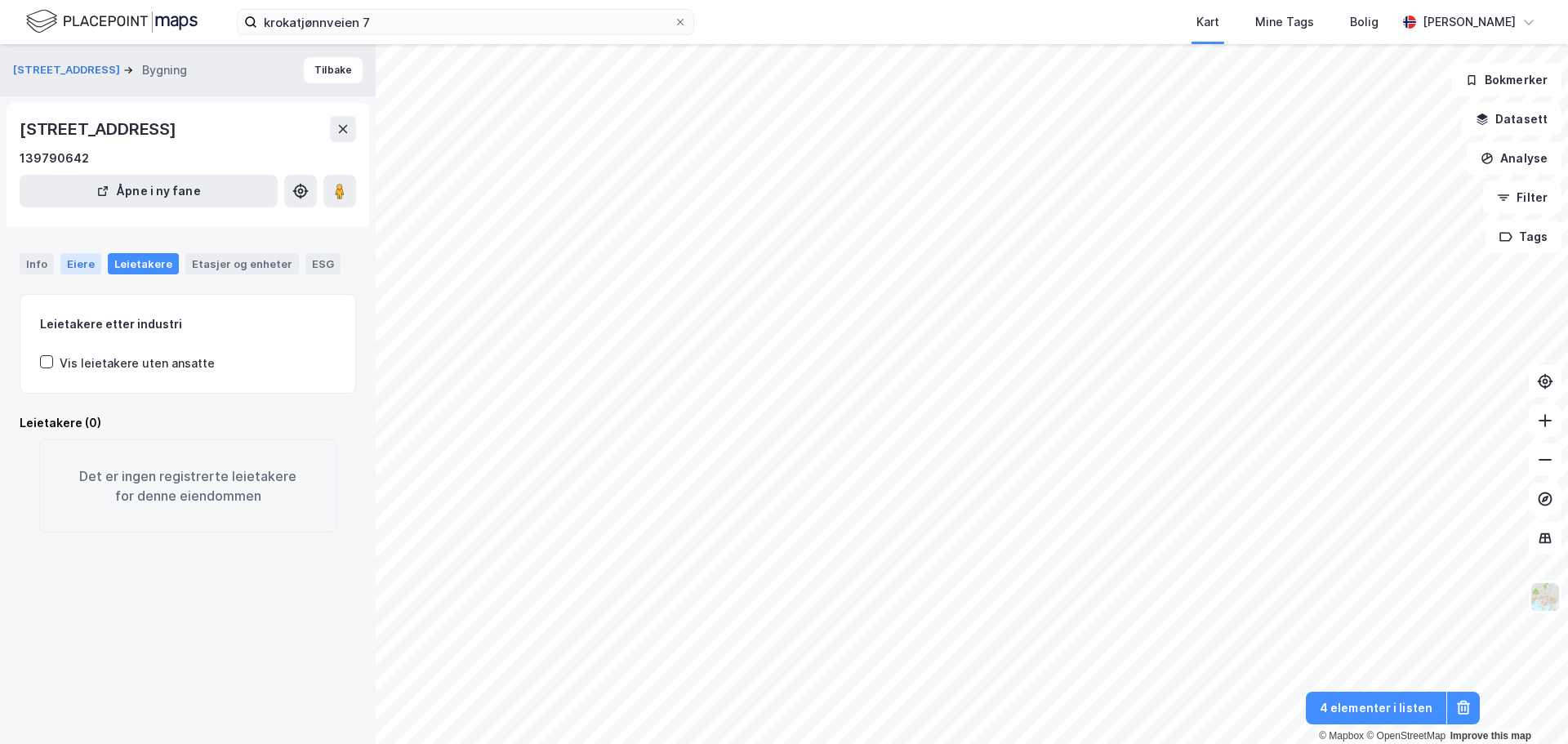
click at [90, 268] on div "Eiere" at bounding box center [81, 263] width 41 height 21
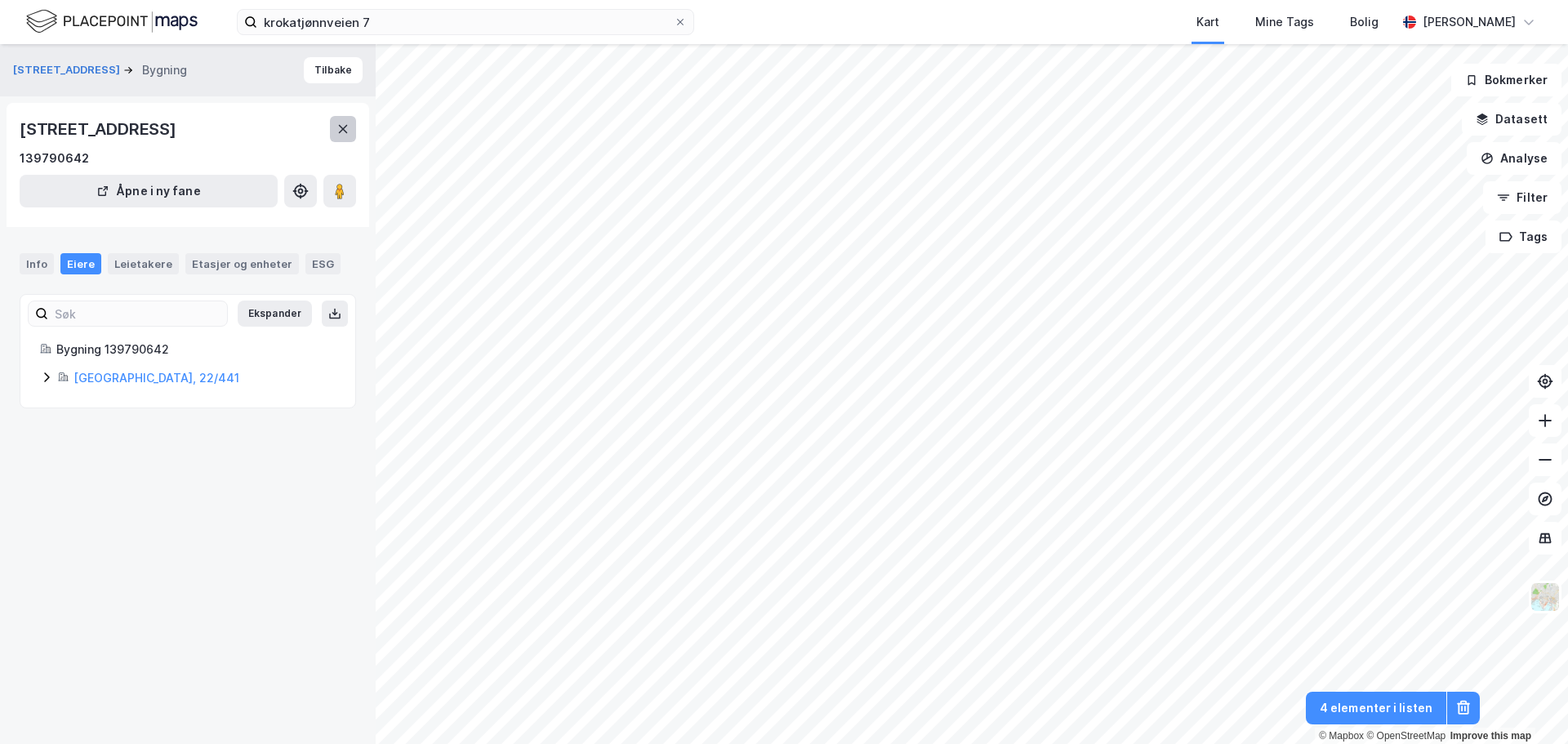
click at [350, 127] on button at bounding box center [343, 129] width 26 height 26
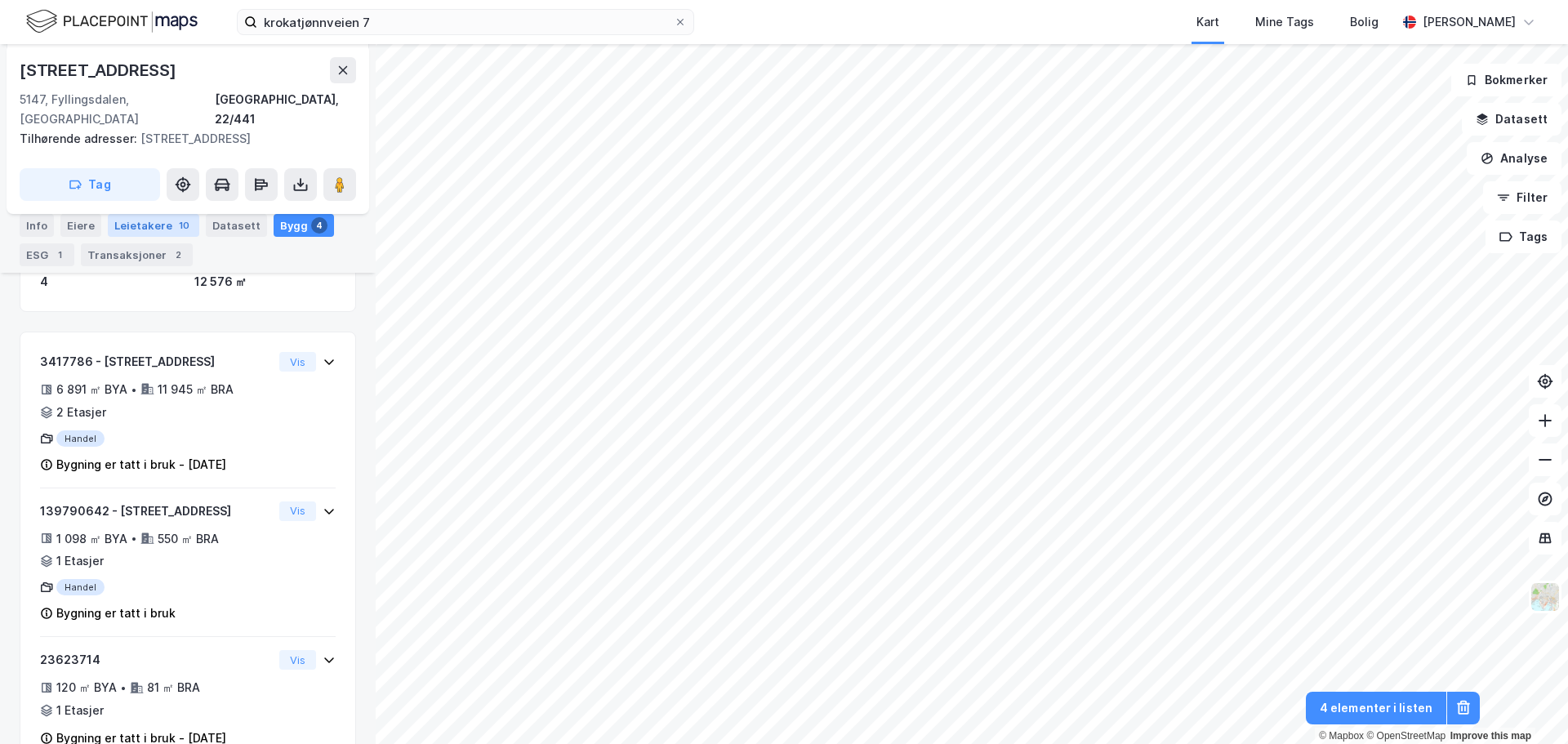
click at [155, 230] on div "Leietakere 10" at bounding box center [153, 225] width 91 height 23
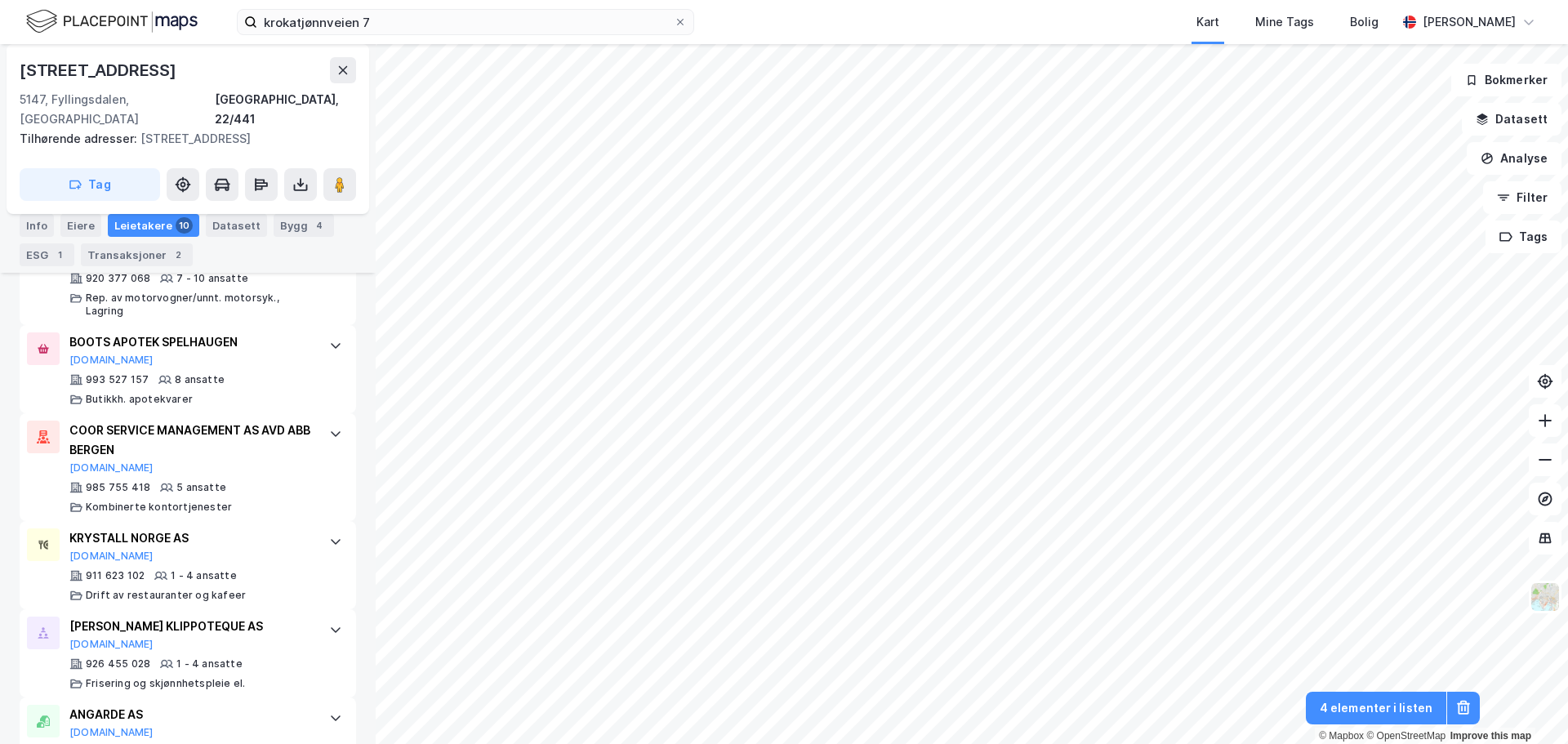
scroll to position [1001, 0]
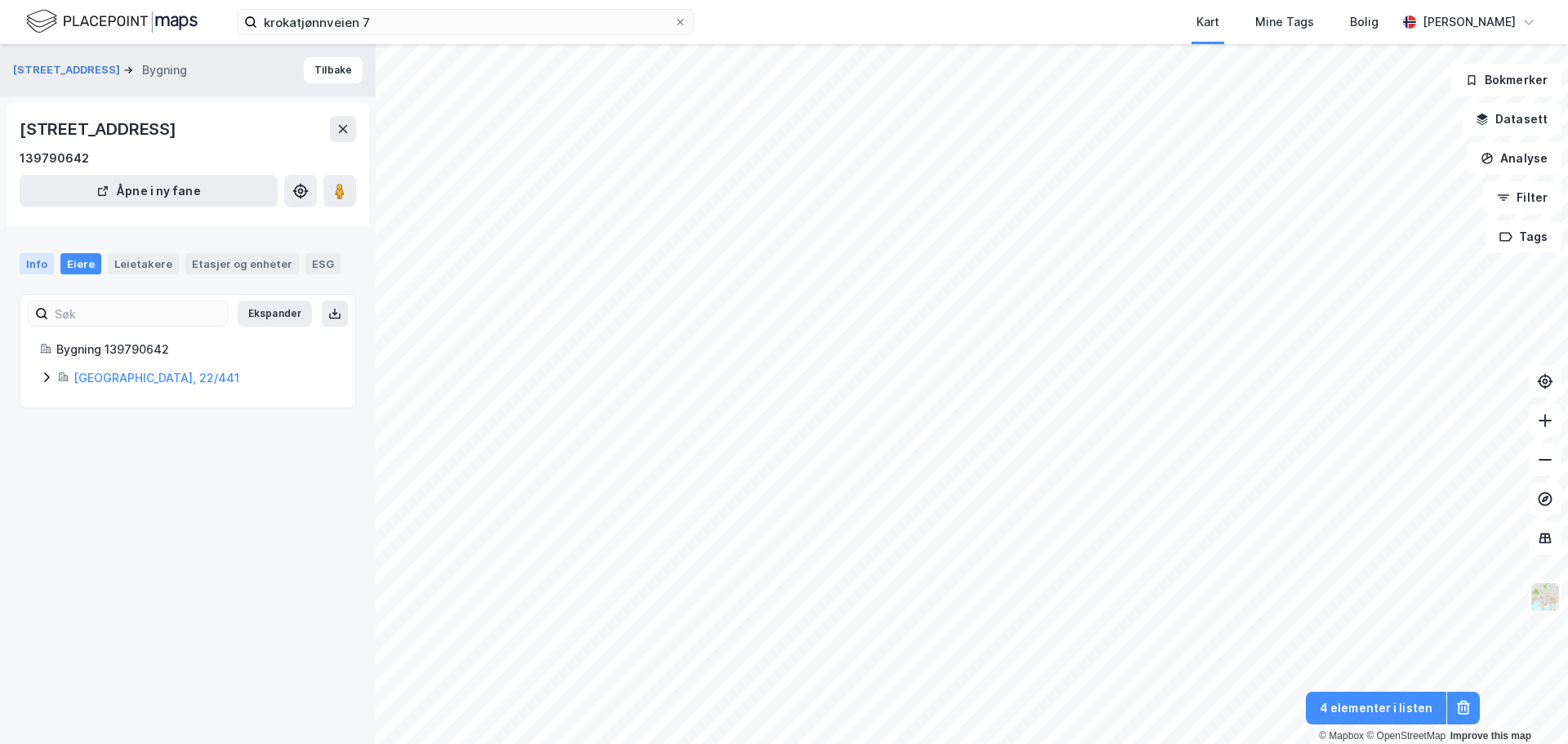
click at [43, 258] on div "Info" at bounding box center [36, 263] width 34 height 21
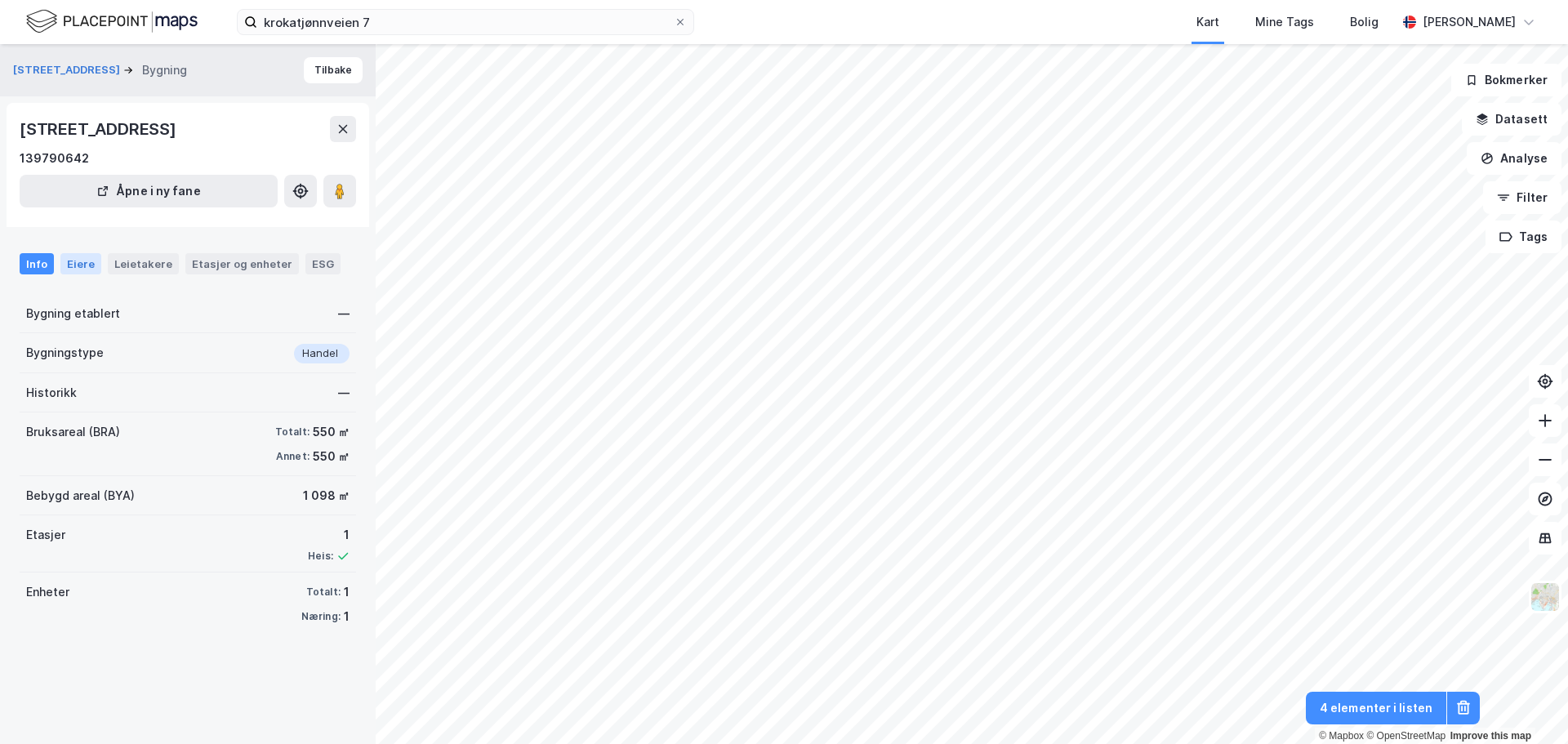
click at [85, 260] on div "Eiere" at bounding box center [81, 263] width 41 height 21
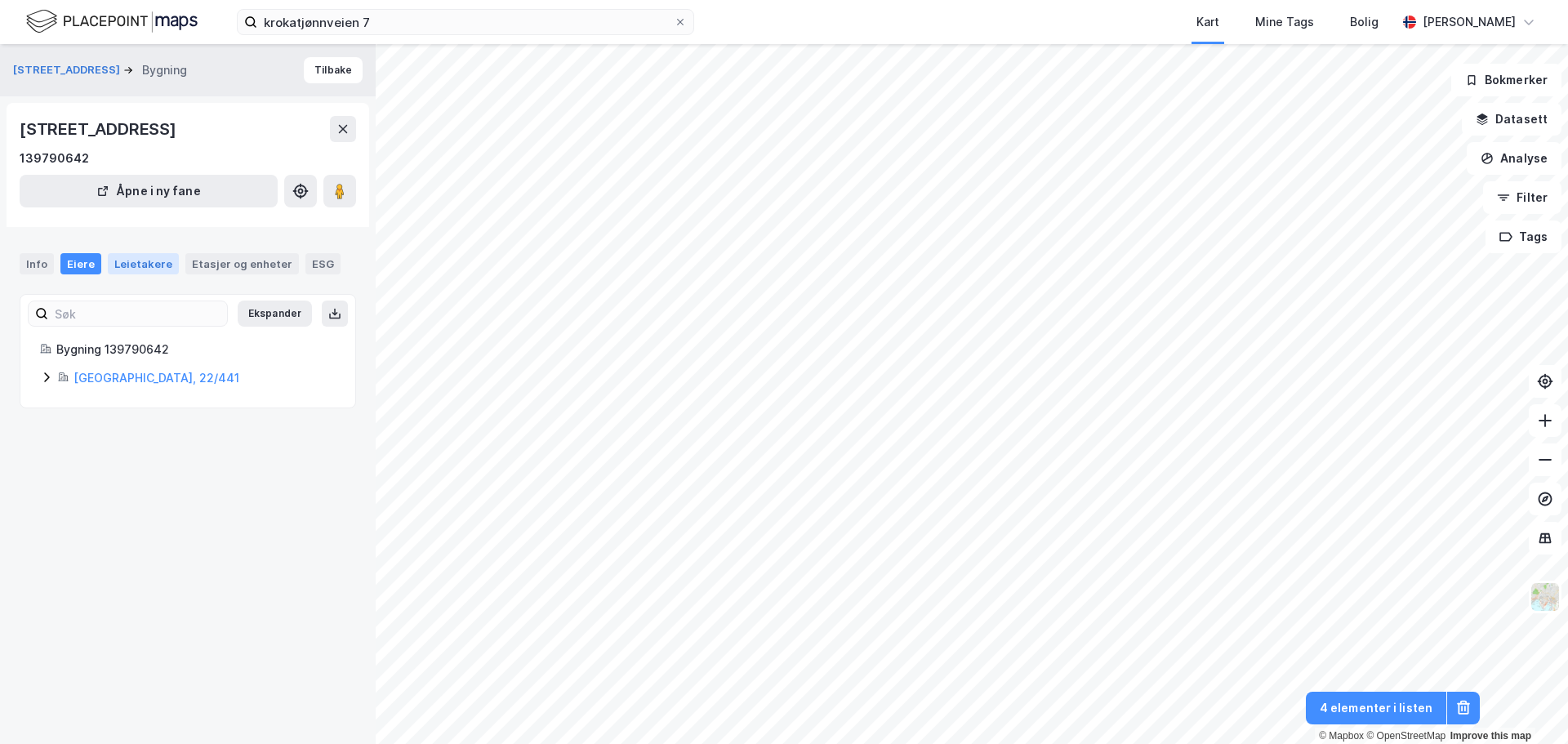
click at [143, 265] on div "Leietakere" at bounding box center [143, 263] width 71 height 21
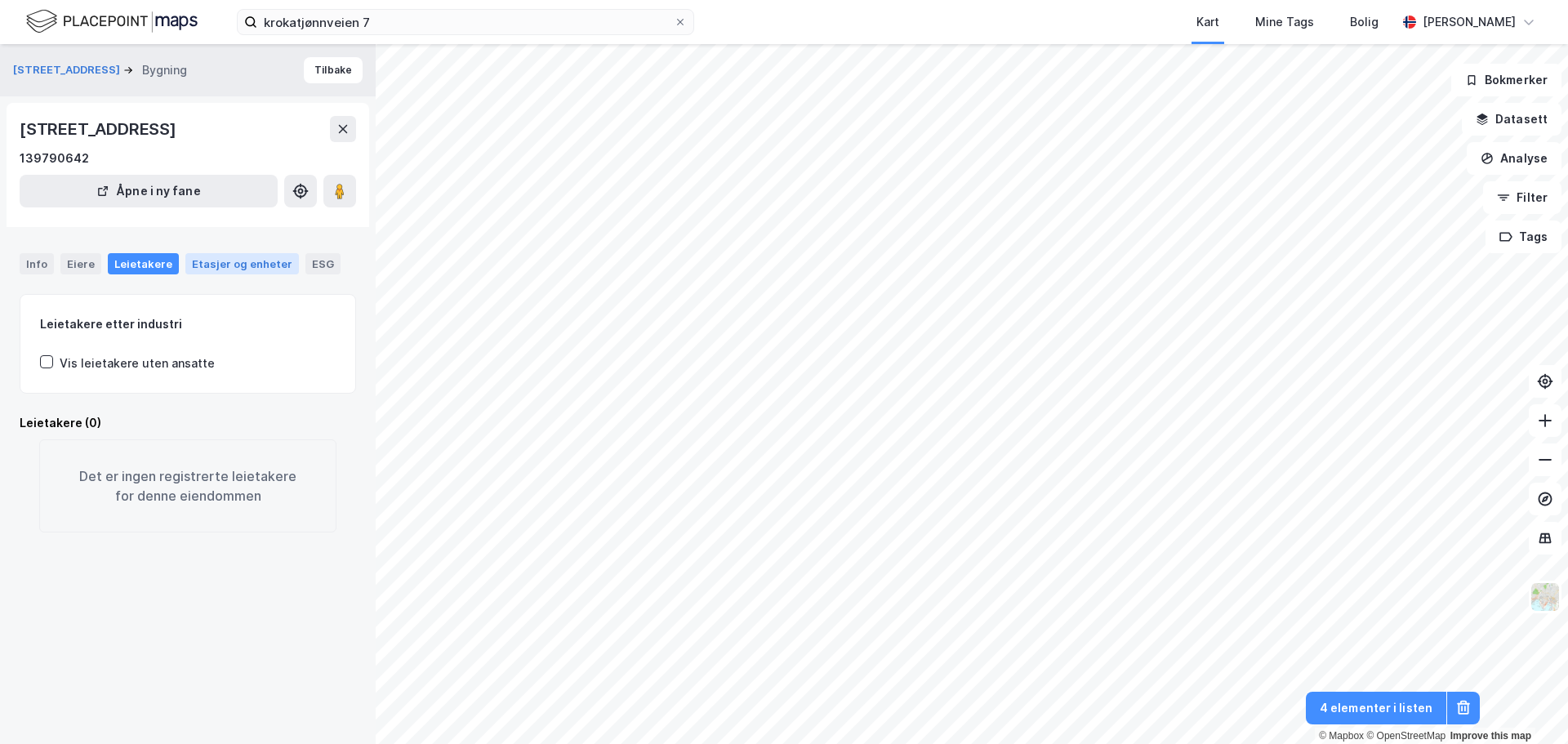
click at [235, 262] on div "Etasjer og enheter" at bounding box center [242, 263] width 101 height 15
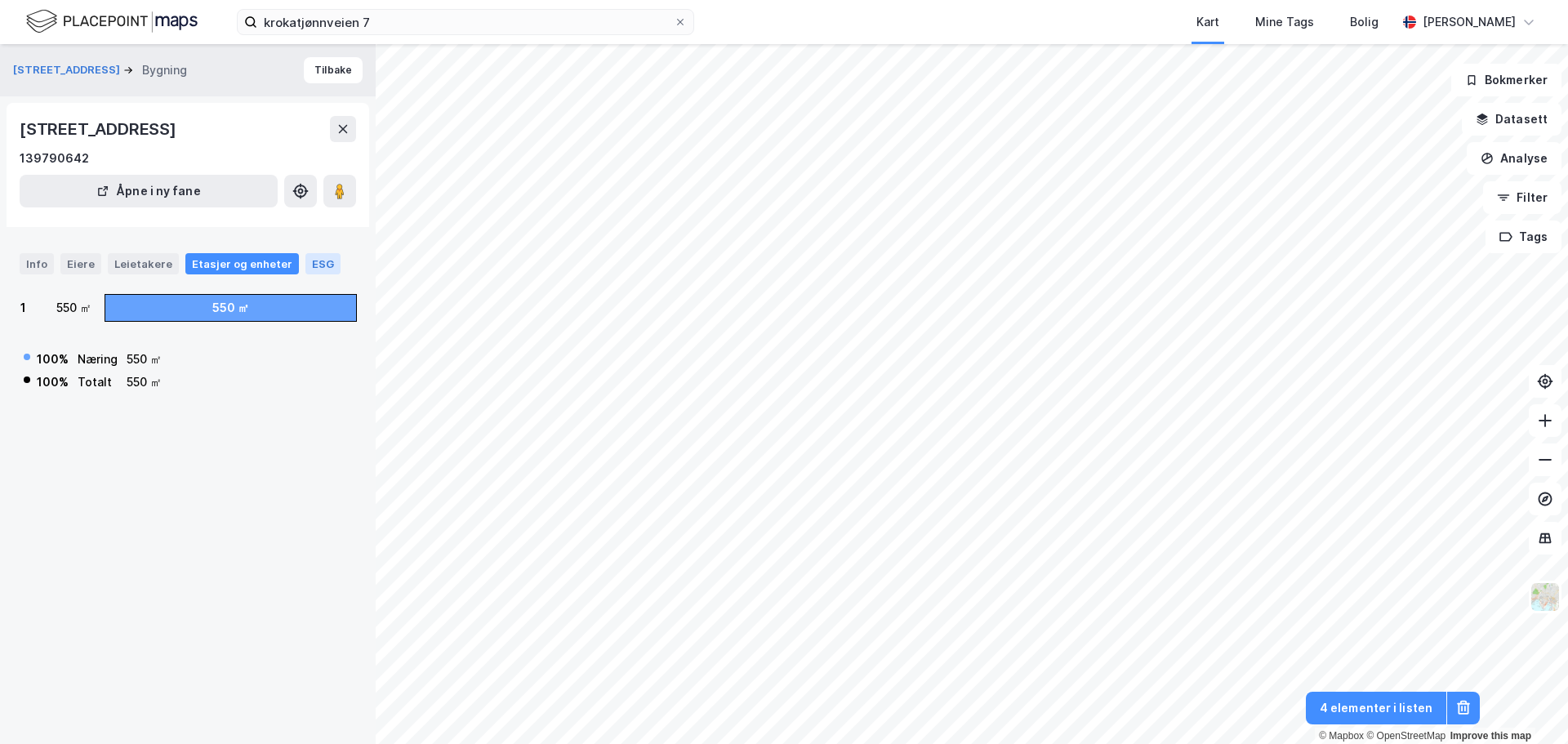
click at [306, 253] on div "ESG" at bounding box center [323, 263] width 35 height 21
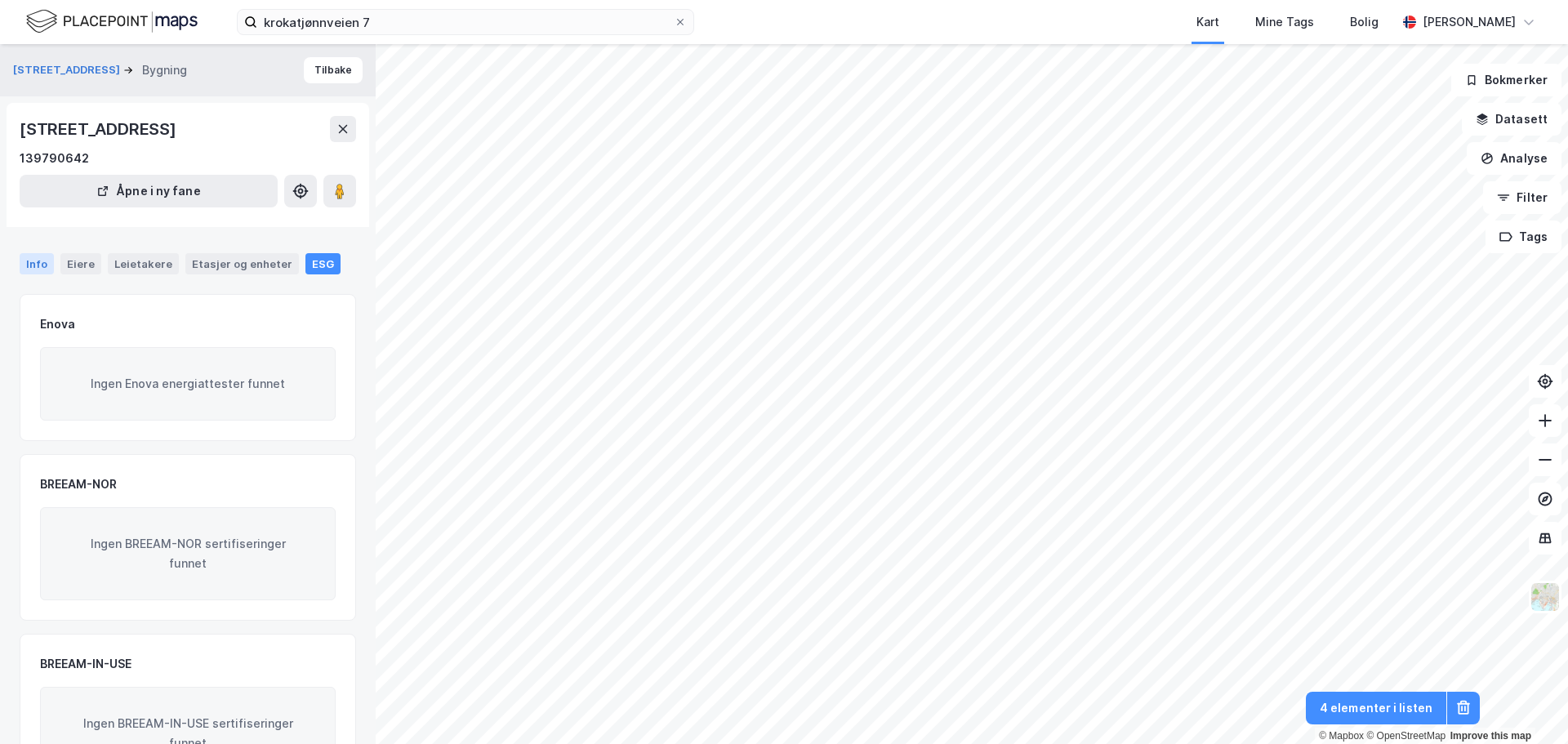
click at [49, 266] on div "Info" at bounding box center [36, 263] width 34 height 21
